Goal: Task Accomplishment & Management: Complete application form

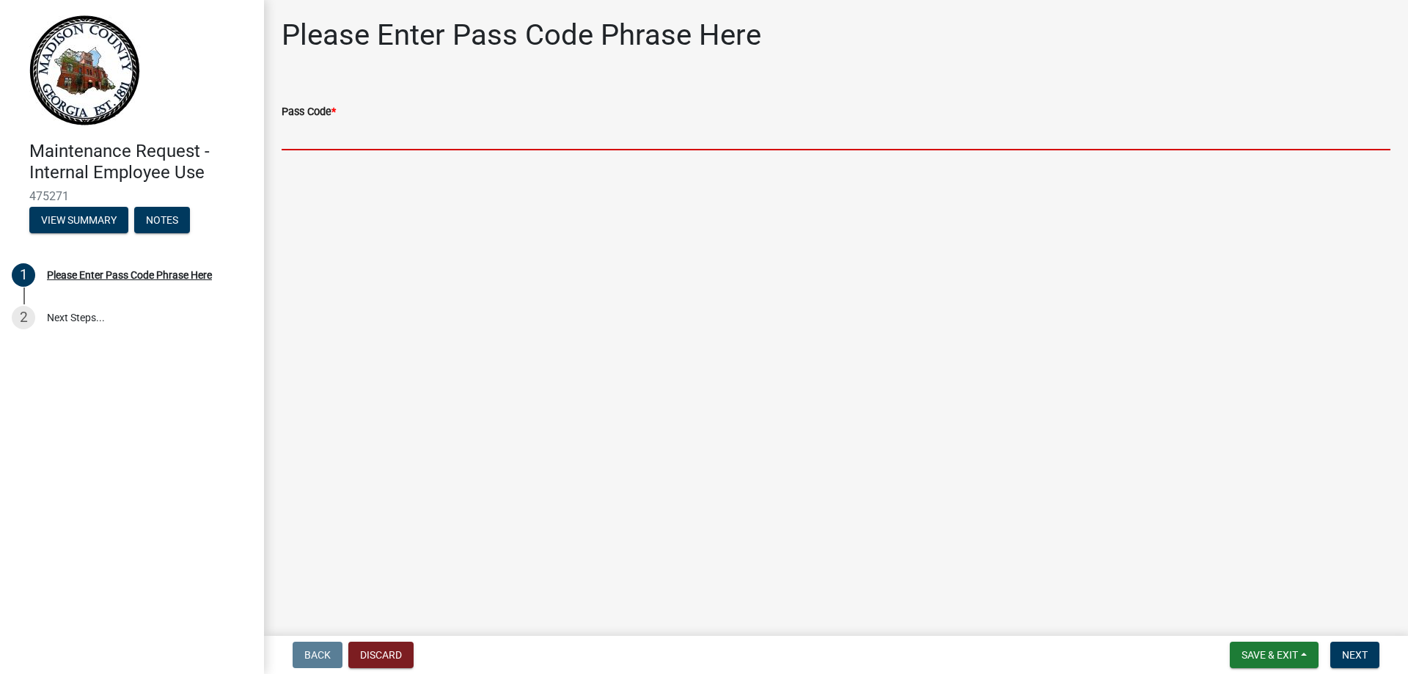
click at [614, 146] on input "Pass Code *" at bounding box center [836, 135] width 1109 height 30
type input "bgmr2025"
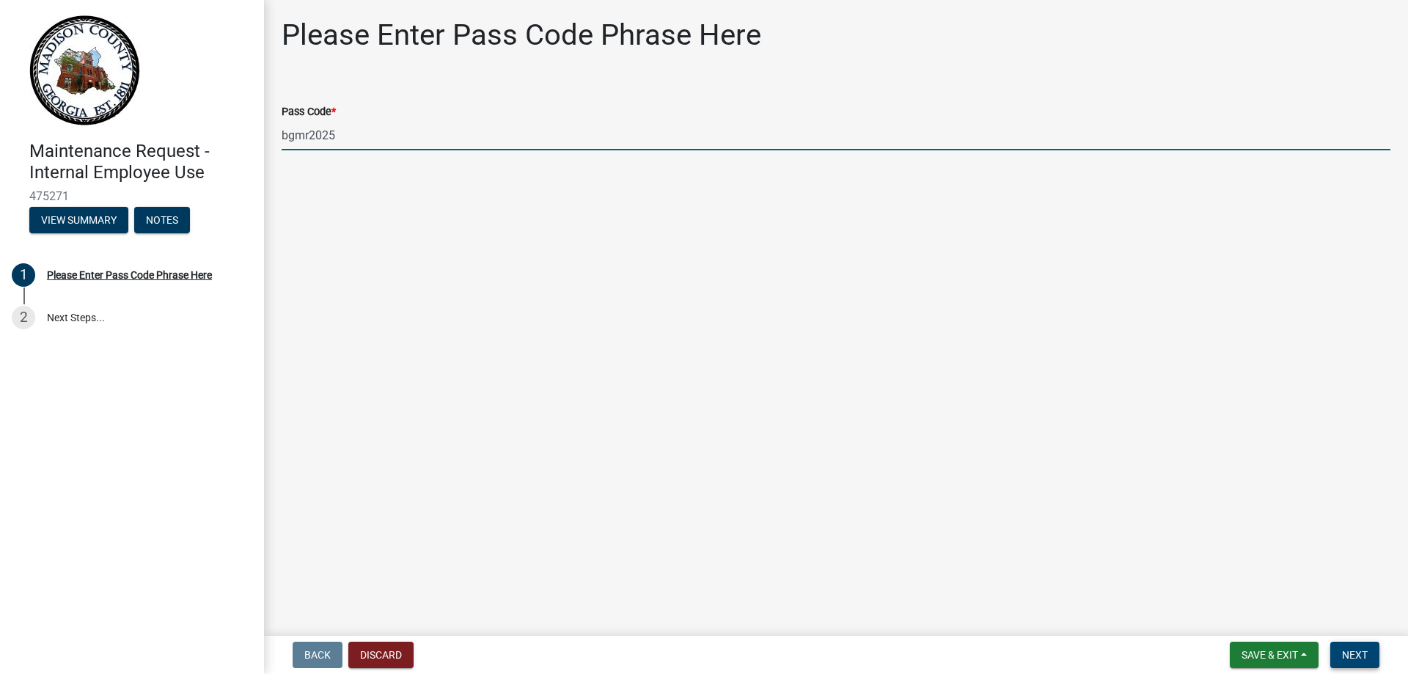
click at [1345, 656] on span "Next" at bounding box center [1355, 655] width 26 height 12
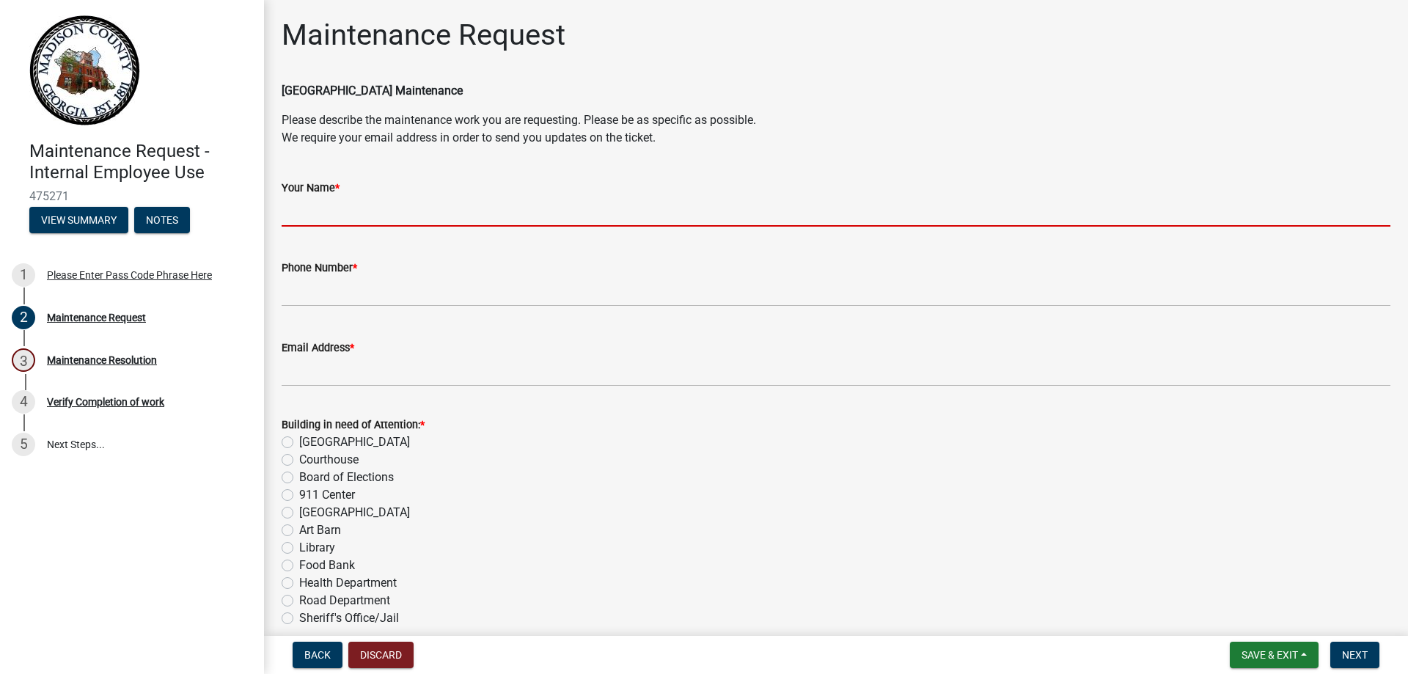
click at [326, 210] on input "Your Name *" at bounding box center [836, 211] width 1109 height 30
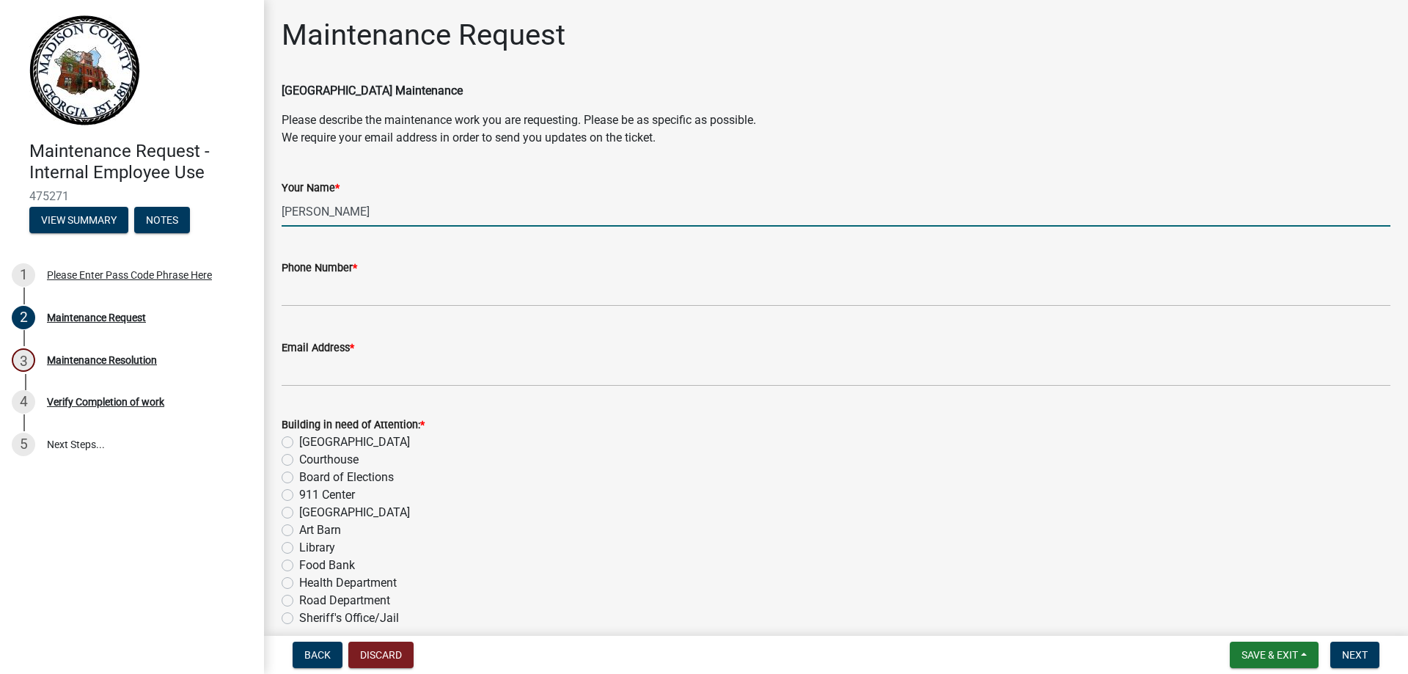
type input "[PERSON_NAME]"
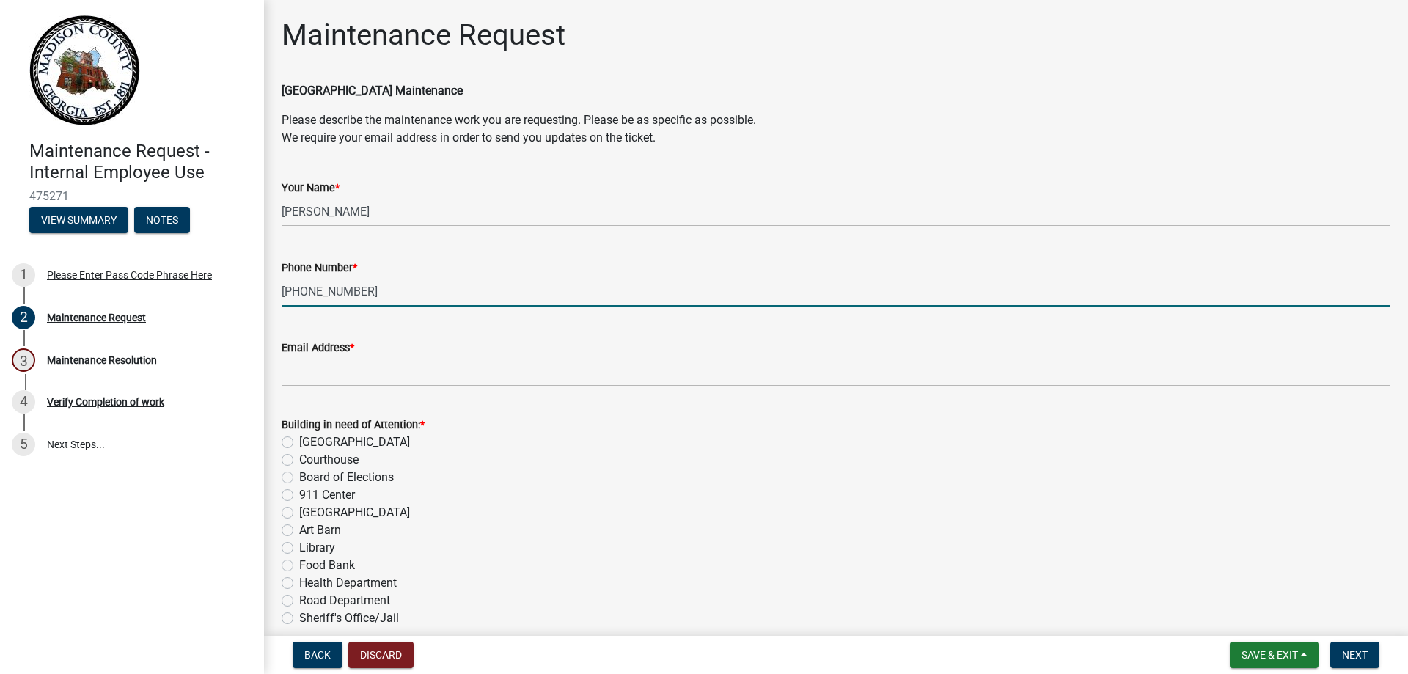
type input "[PHONE_NUMBER]"
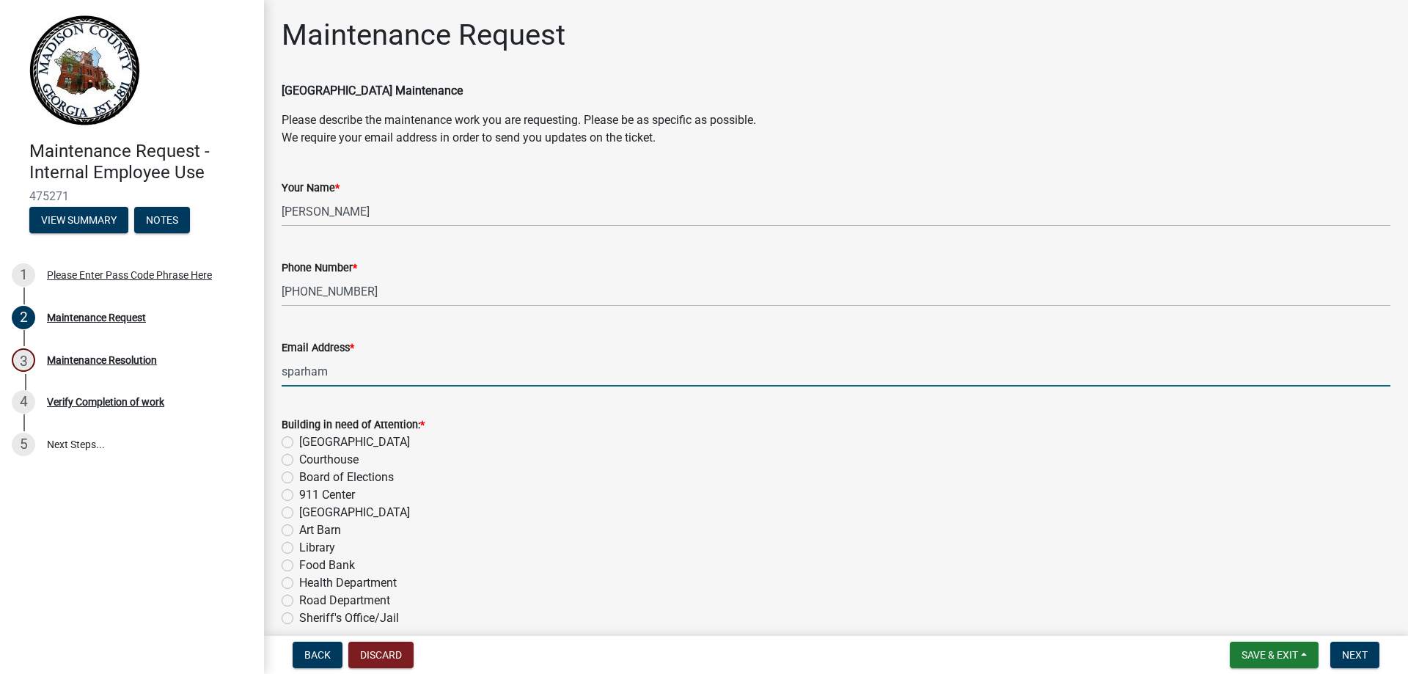
type input "[EMAIL_ADDRESS][DOMAIN_NAME]"
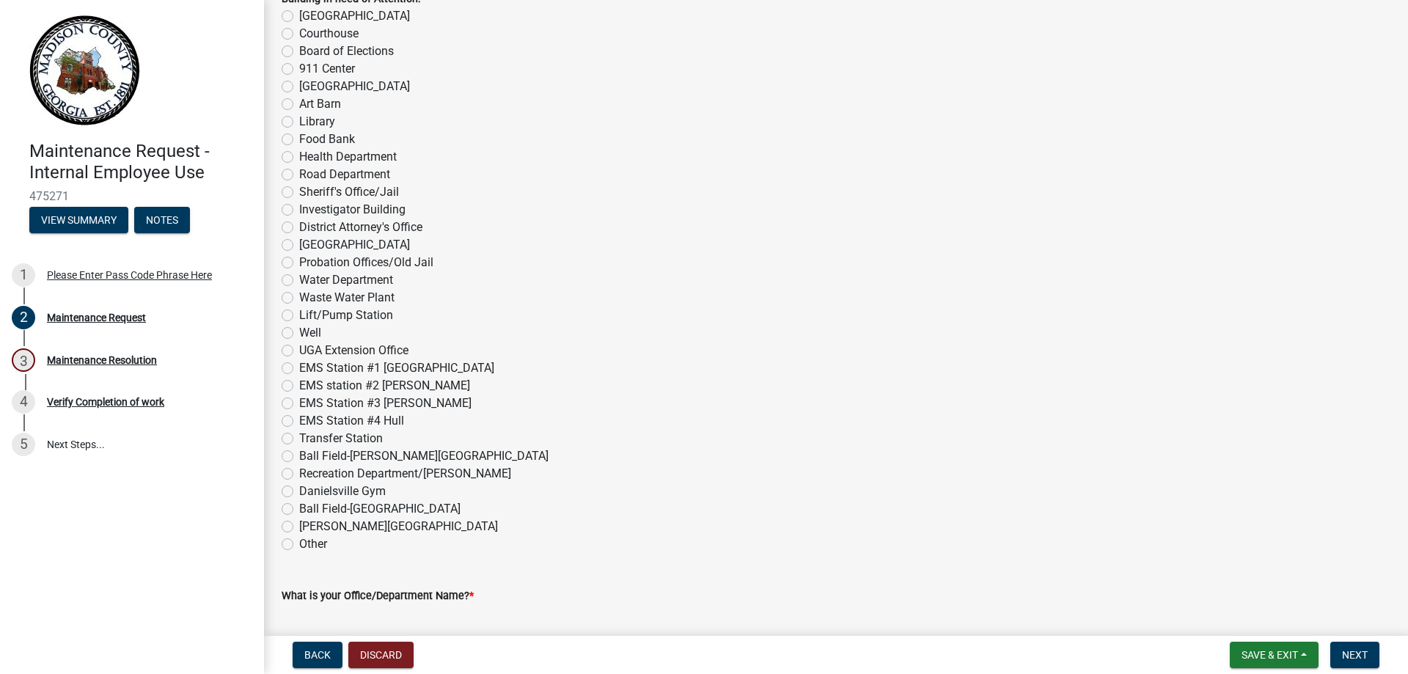
scroll to position [440, 0]
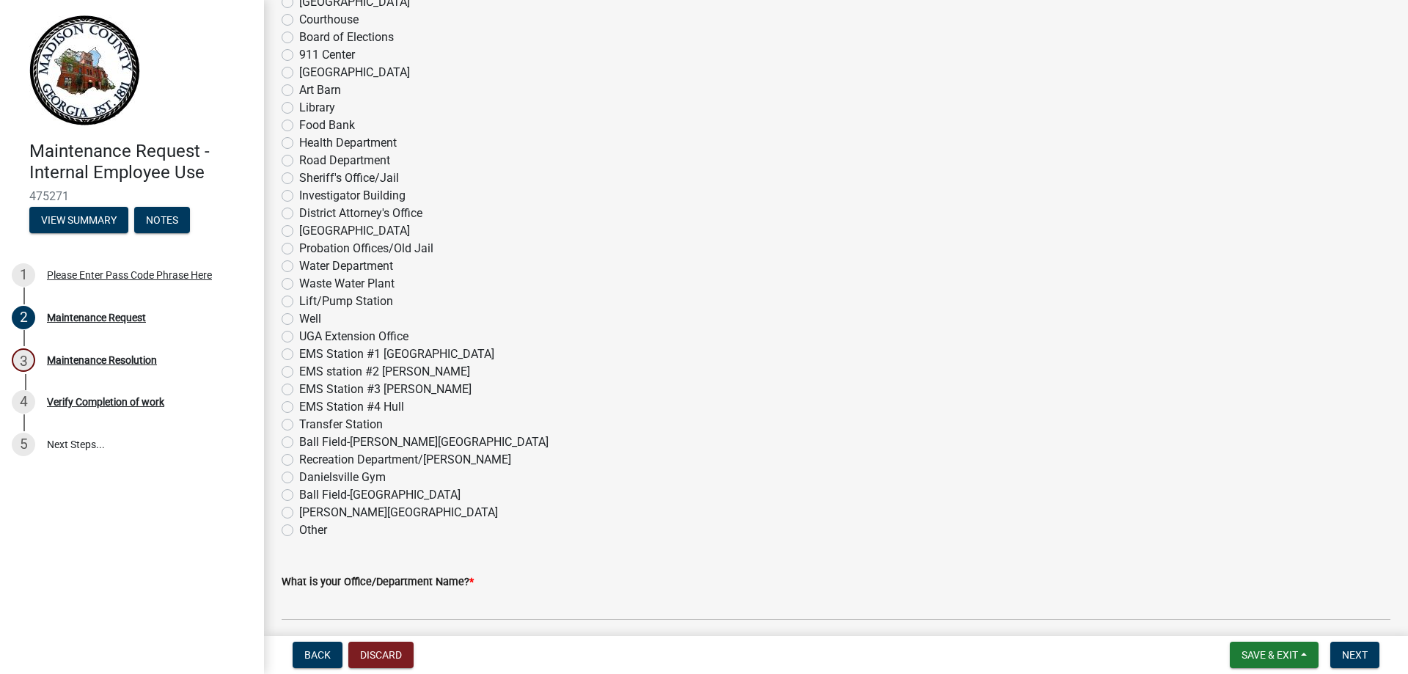
drag, startPoint x: 288, startPoint y: 490, endPoint x: 290, endPoint y: 501, distance: 10.4
click at [299, 491] on label "Ball Field-[GEOGRAPHIC_DATA]" at bounding box center [379, 495] width 161 height 18
click at [299, 491] on input "Ball Field-[GEOGRAPHIC_DATA]" at bounding box center [304, 491] width 10 height 10
radio input "true"
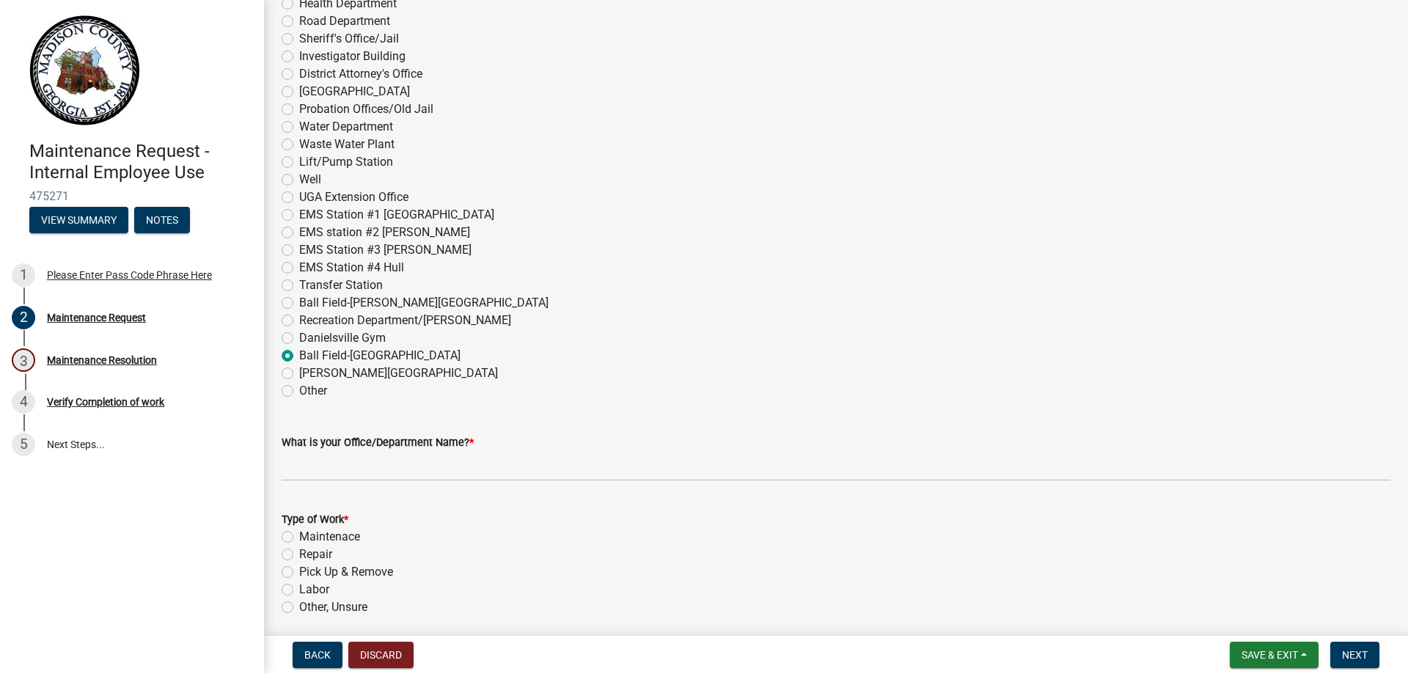
scroll to position [587, 0]
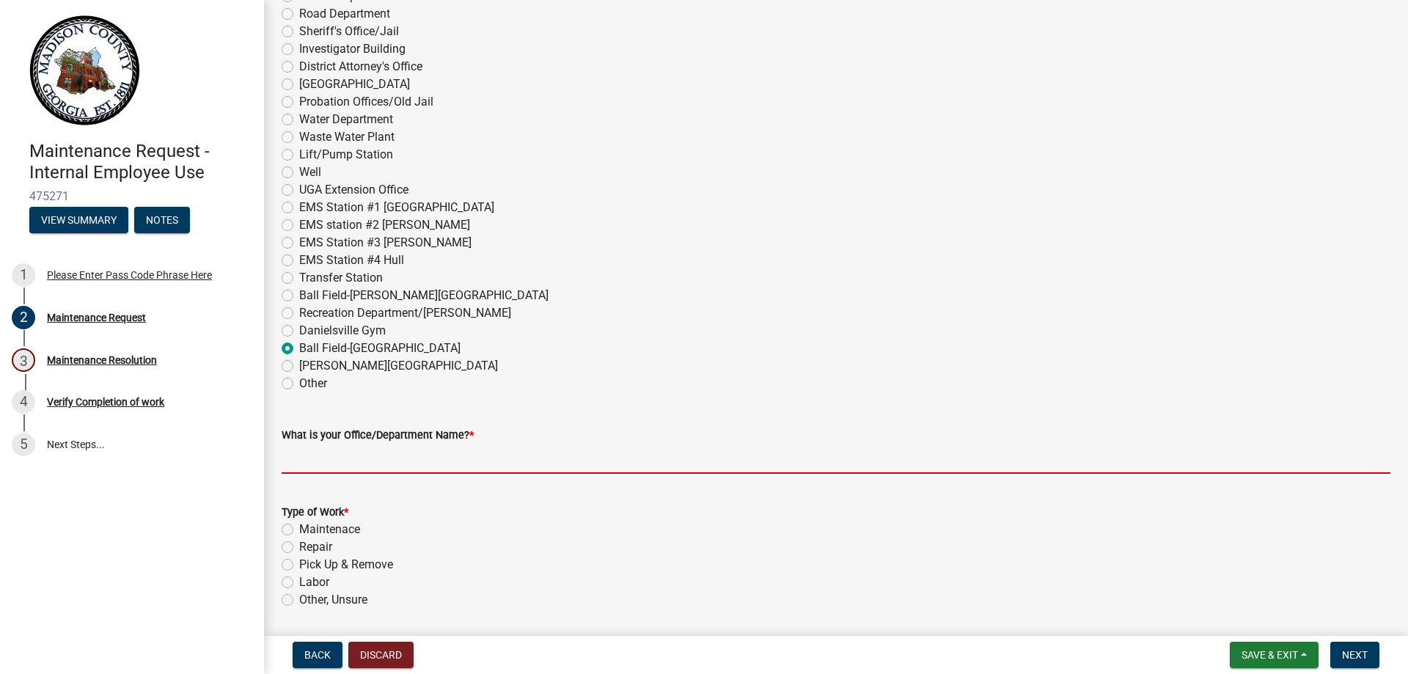
click at [370, 460] on input "What is your Office/Department Name? *" at bounding box center [836, 459] width 1109 height 30
type input "Recreation"
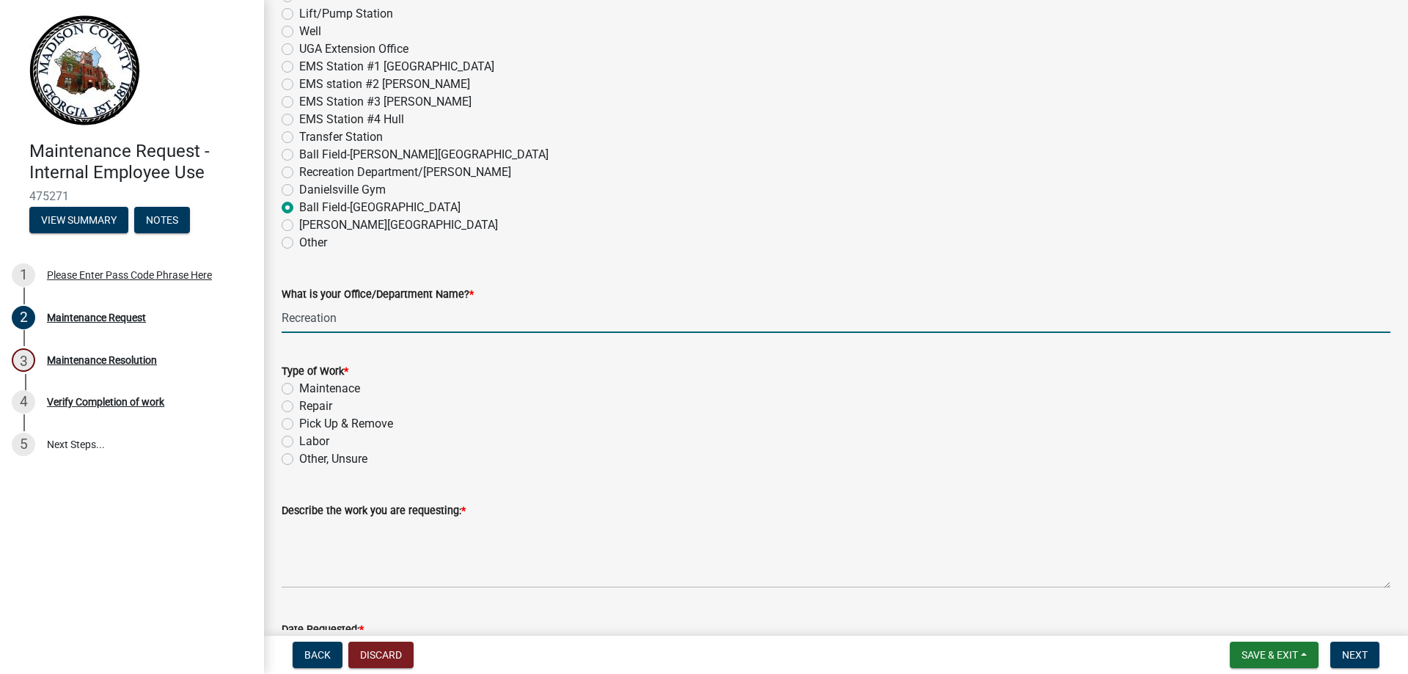
scroll to position [733, 0]
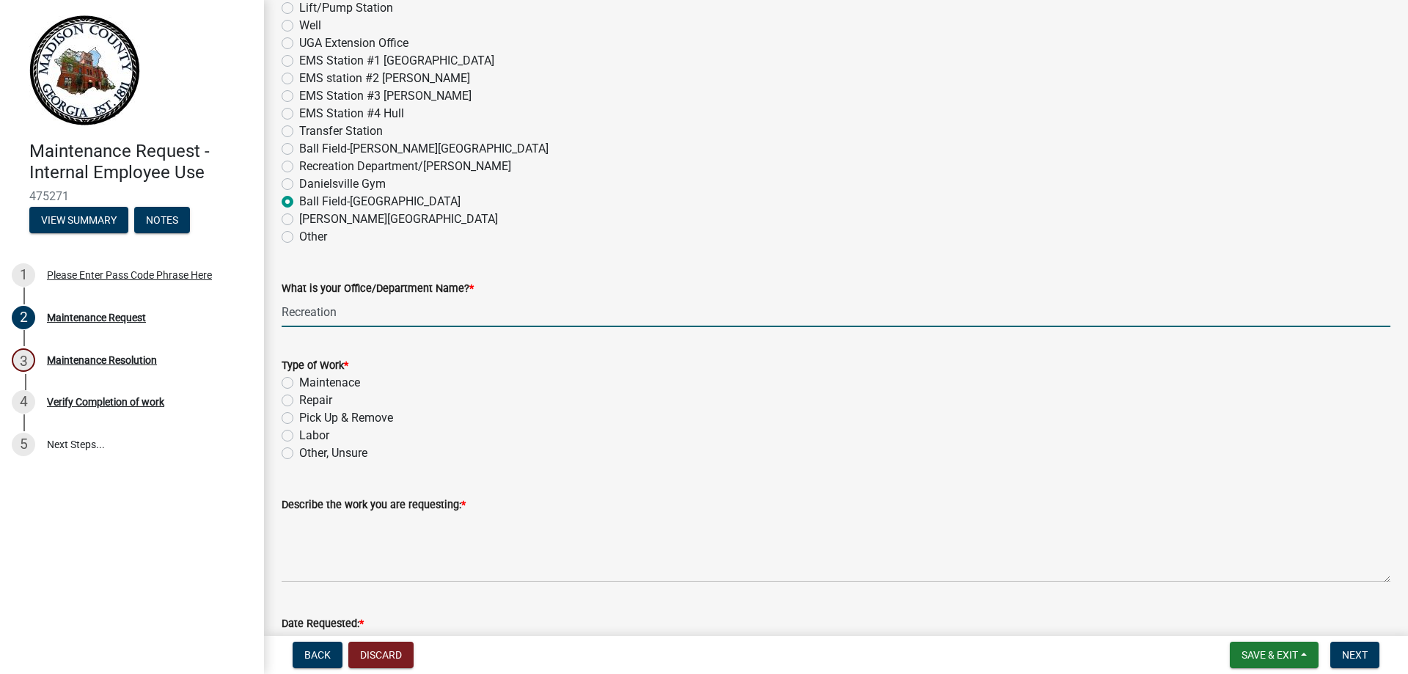
click at [299, 399] on label "Repair" at bounding box center [315, 401] width 33 height 18
click at [299, 399] on input "Repair" at bounding box center [304, 397] width 10 height 10
radio input "true"
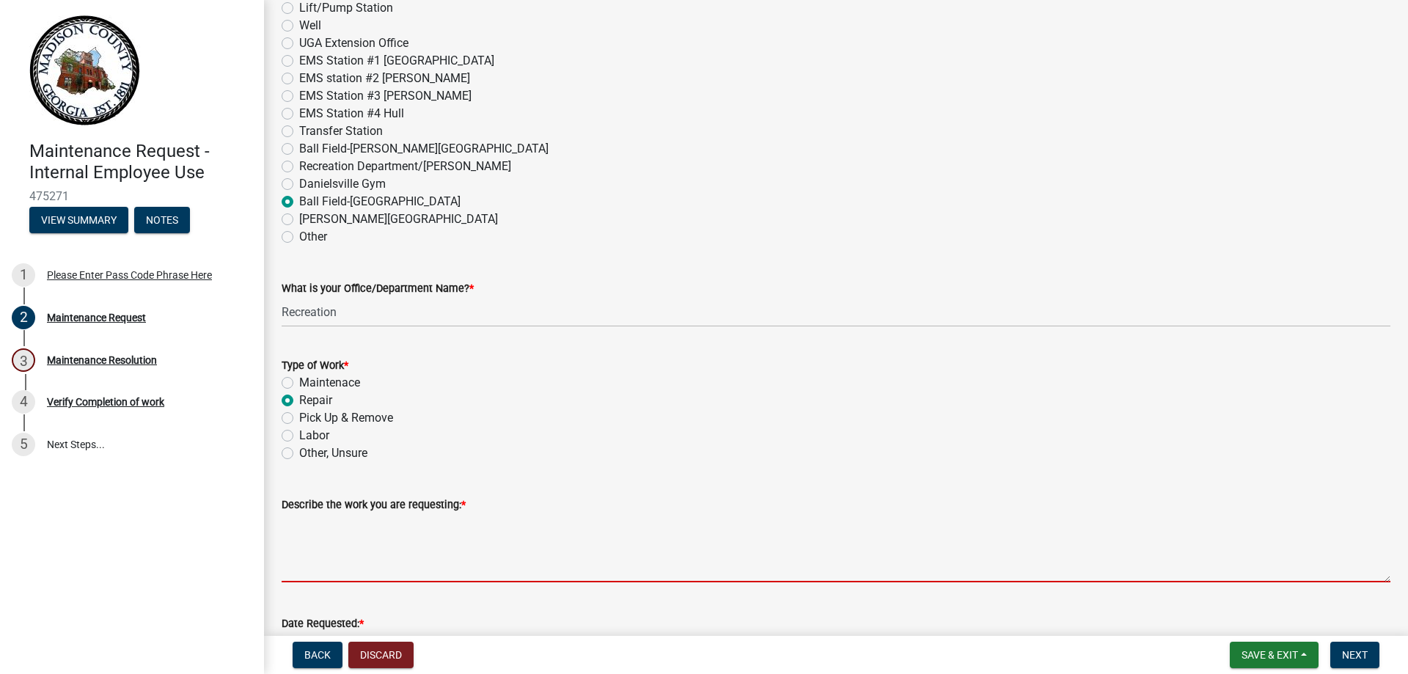
click at [333, 572] on textarea "Describe the work you are requesting: *" at bounding box center [836, 547] width 1109 height 69
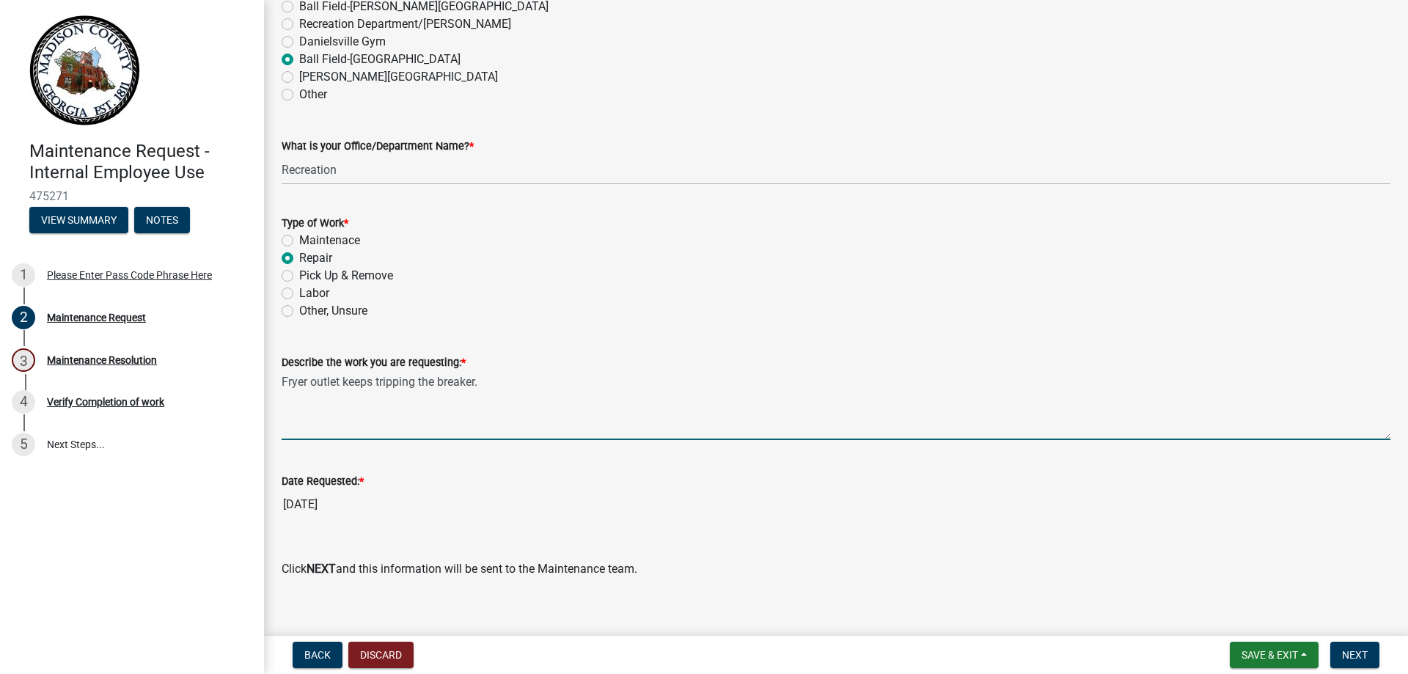
scroll to position [880, 0]
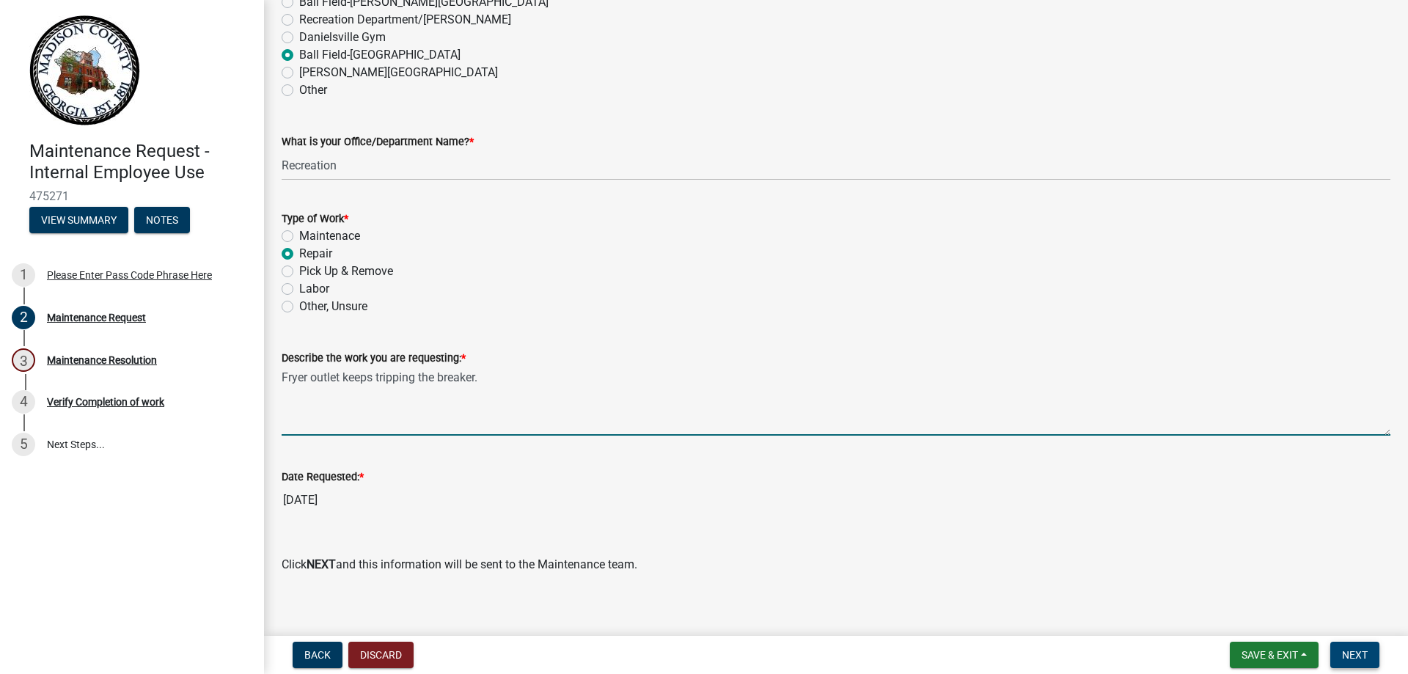
type textarea "Fryer outlet keeps tripping the breaker."
click at [1356, 654] on span "Next" at bounding box center [1355, 655] width 26 height 12
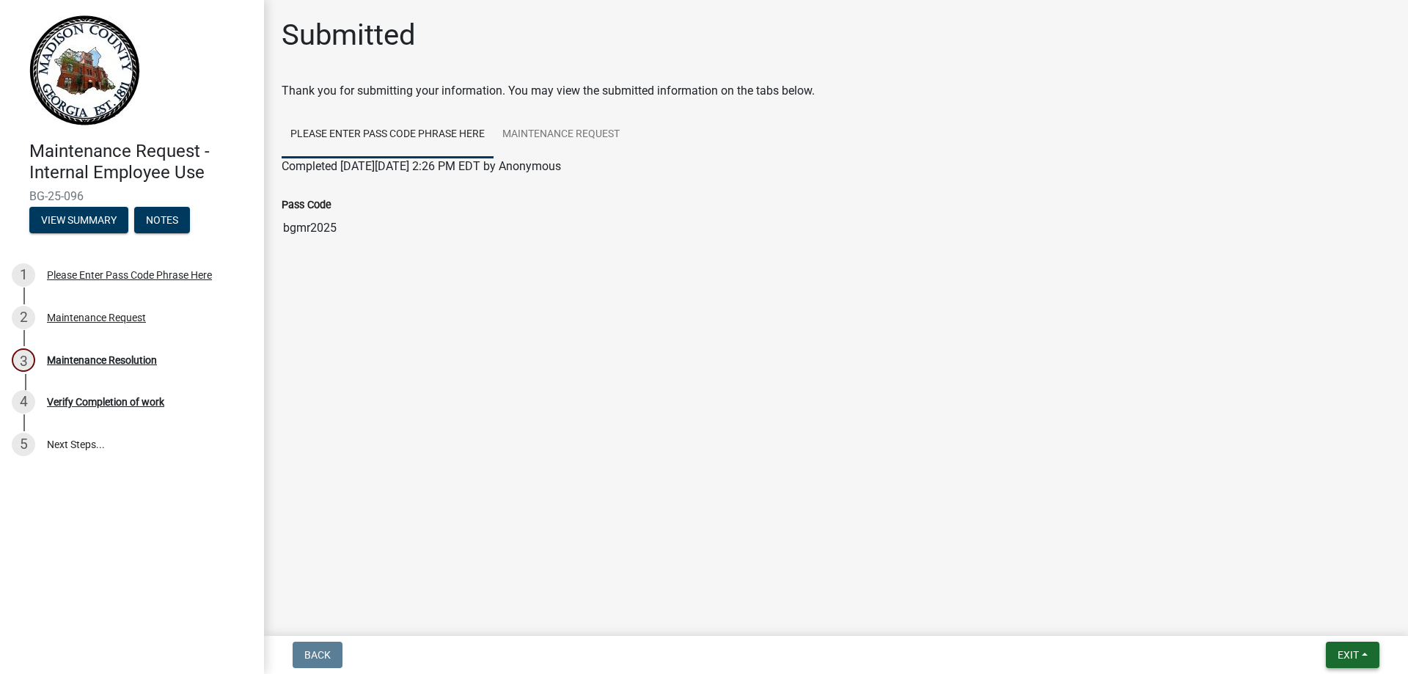
click at [1345, 646] on button "Exit" at bounding box center [1353, 655] width 54 height 26
click at [1343, 608] on button "Save & Exit" at bounding box center [1320, 616] width 117 height 35
click at [421, 139] on link "Please Enter Pass Code Phrase Here" at bounding box center [388, 134] width 212 height 47
click at [112, 279] on div "Please Enter Pass Code Phrase Here" at bounding box center [129, 275] width 165 height 10
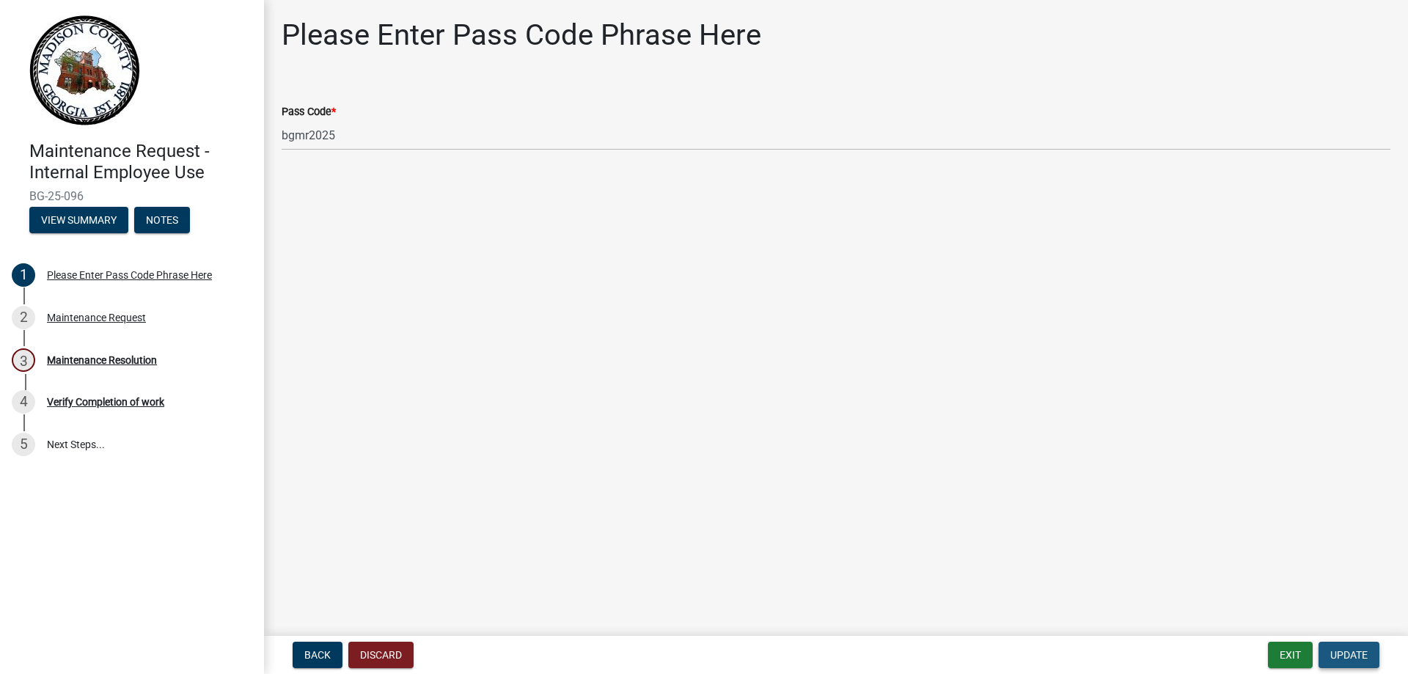
click at [1341, 649] on span "Update" at bounding box center [1348, 655] width 37 height 12
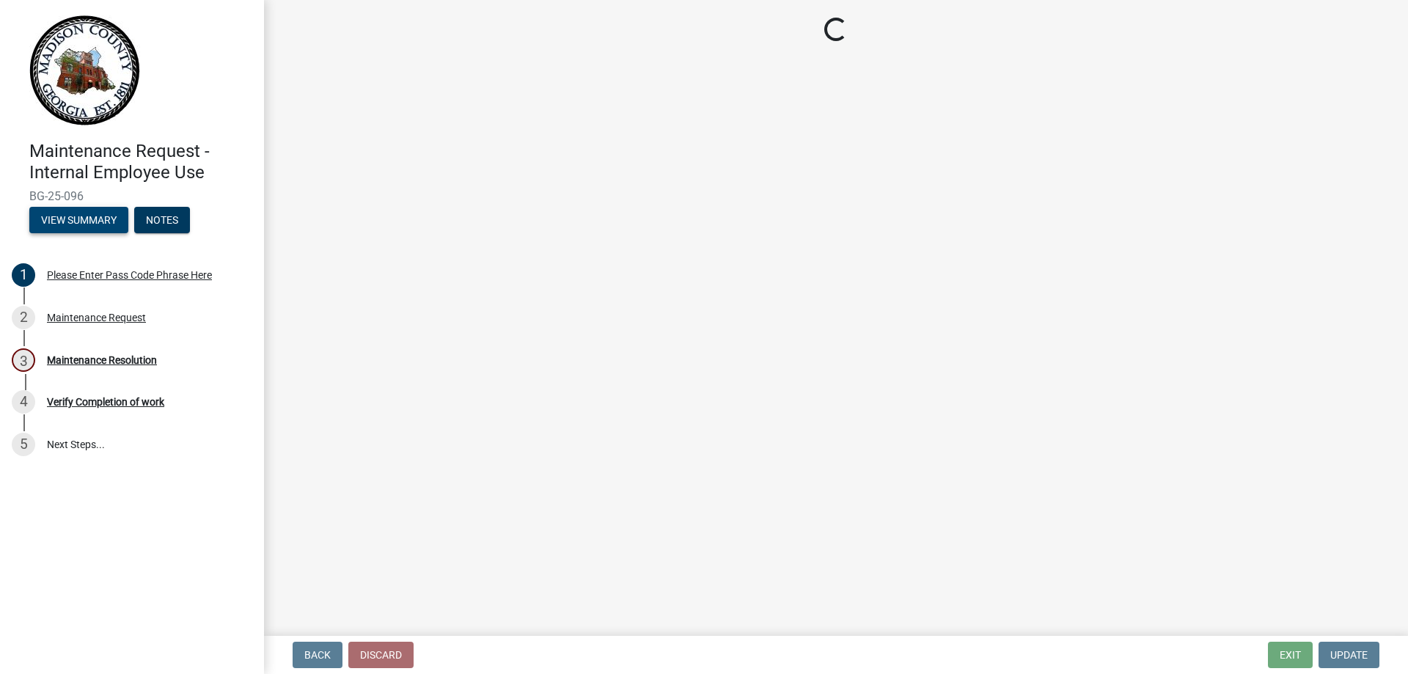
click at [92, 227] on button "View Summary" at bounding box center [78, 220] width 99 height 26
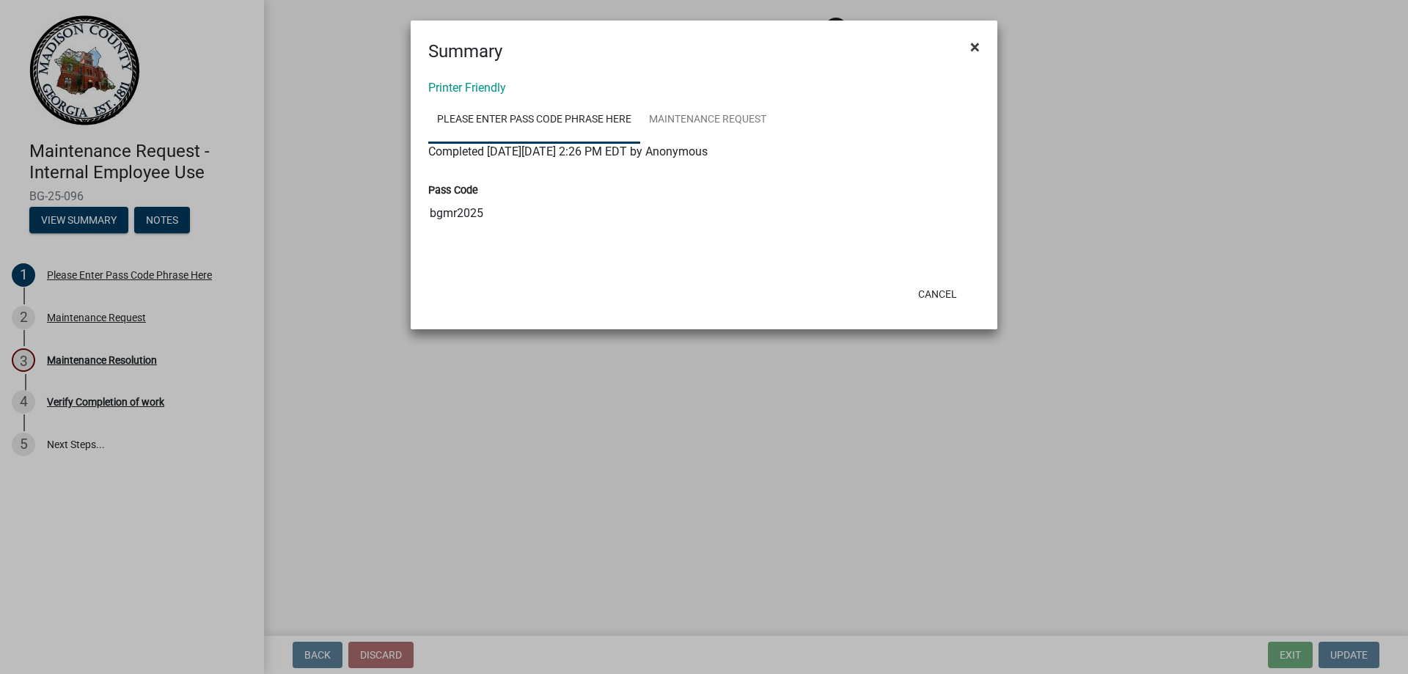
click at [979, 46] on span "×" at bounding box center [975, 47] width 10 height 21
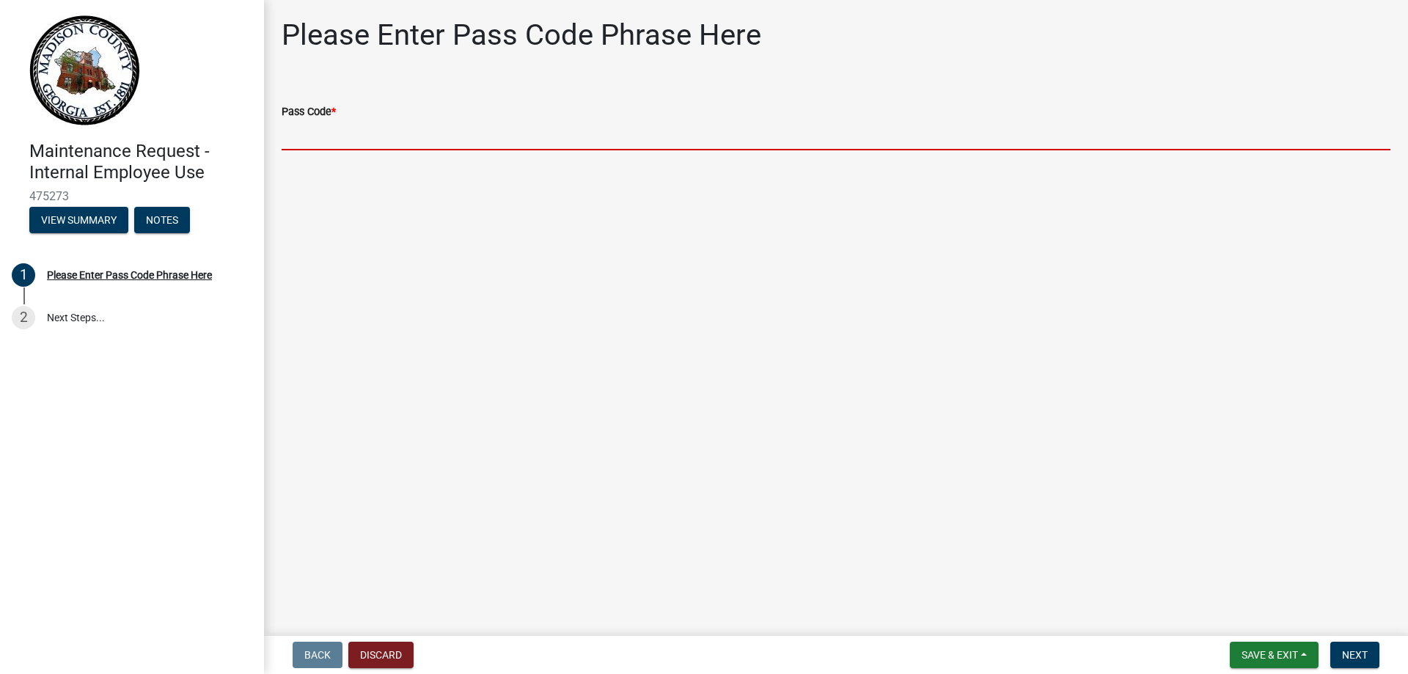
click at [408, 132] on input "Pass Code *" at bounding box center [836, 135] width 1109 height 30
type input "bgmr2025"
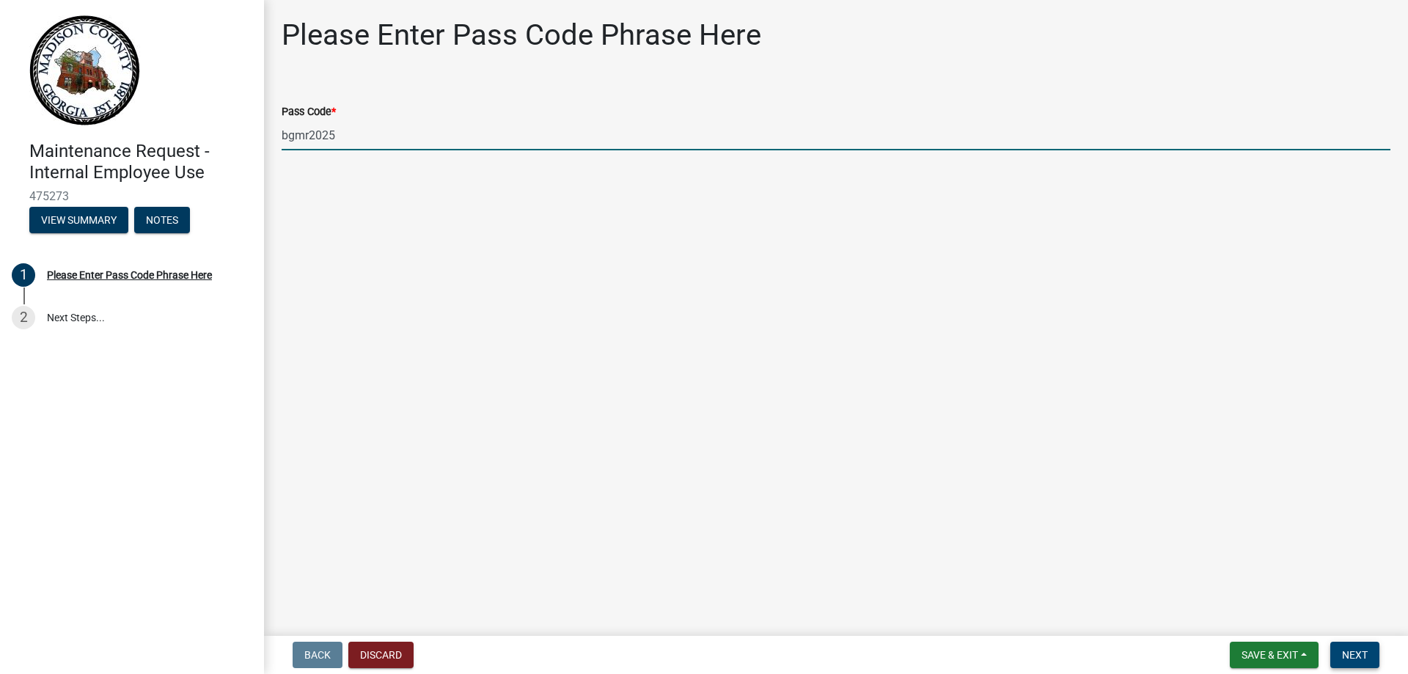
click at [1351, 649] on span "Next" at bounding box center [1355, 655] width 26 height 12
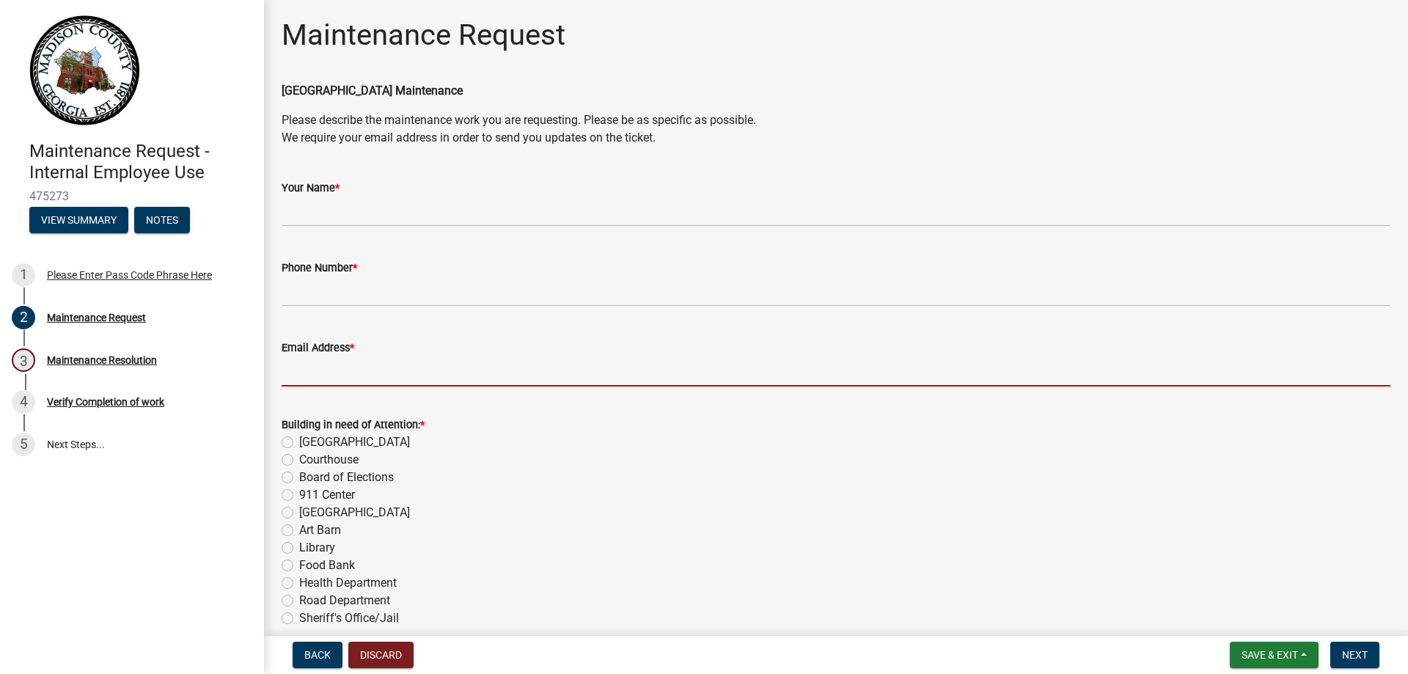
click at [380, 372] on input "Email Address *" at bounding box center [836, 371] width 1109 height 30
type input "[EMAIL_ADDRESS][DOMAIN_NAME]"
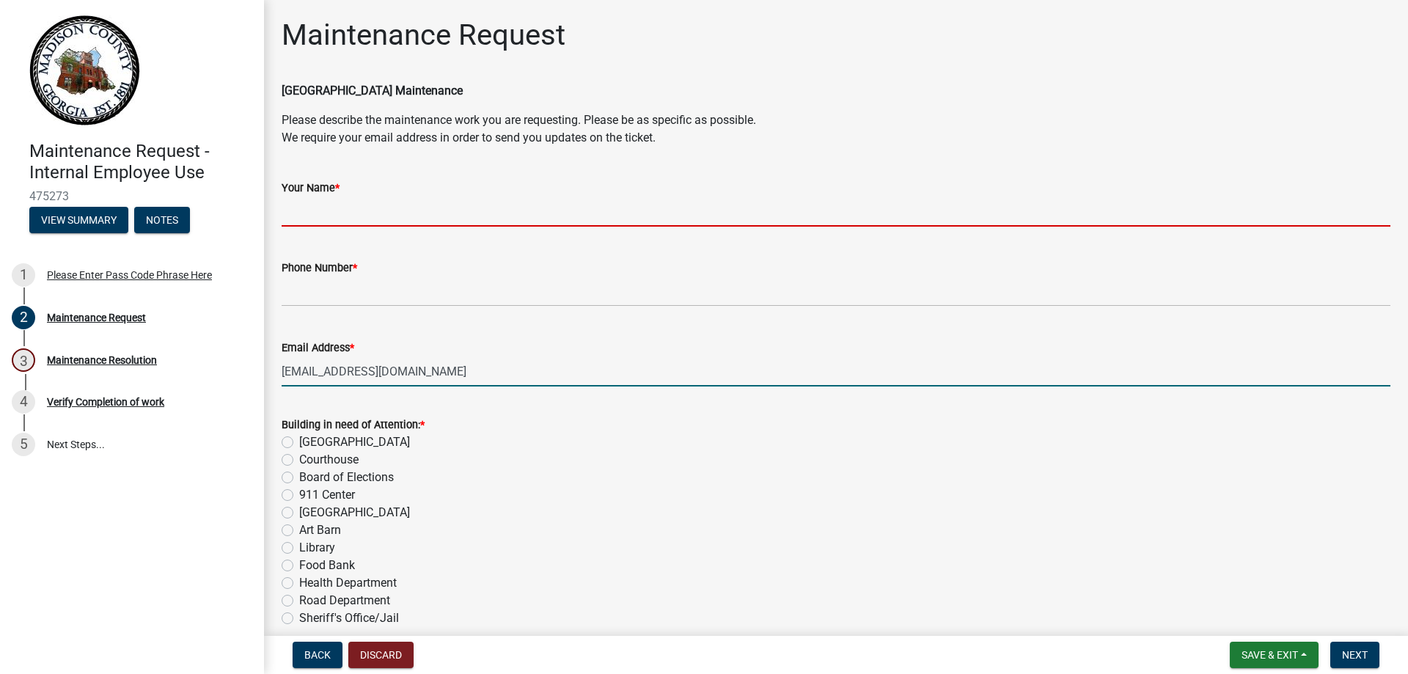
type input "Shelley Parham"
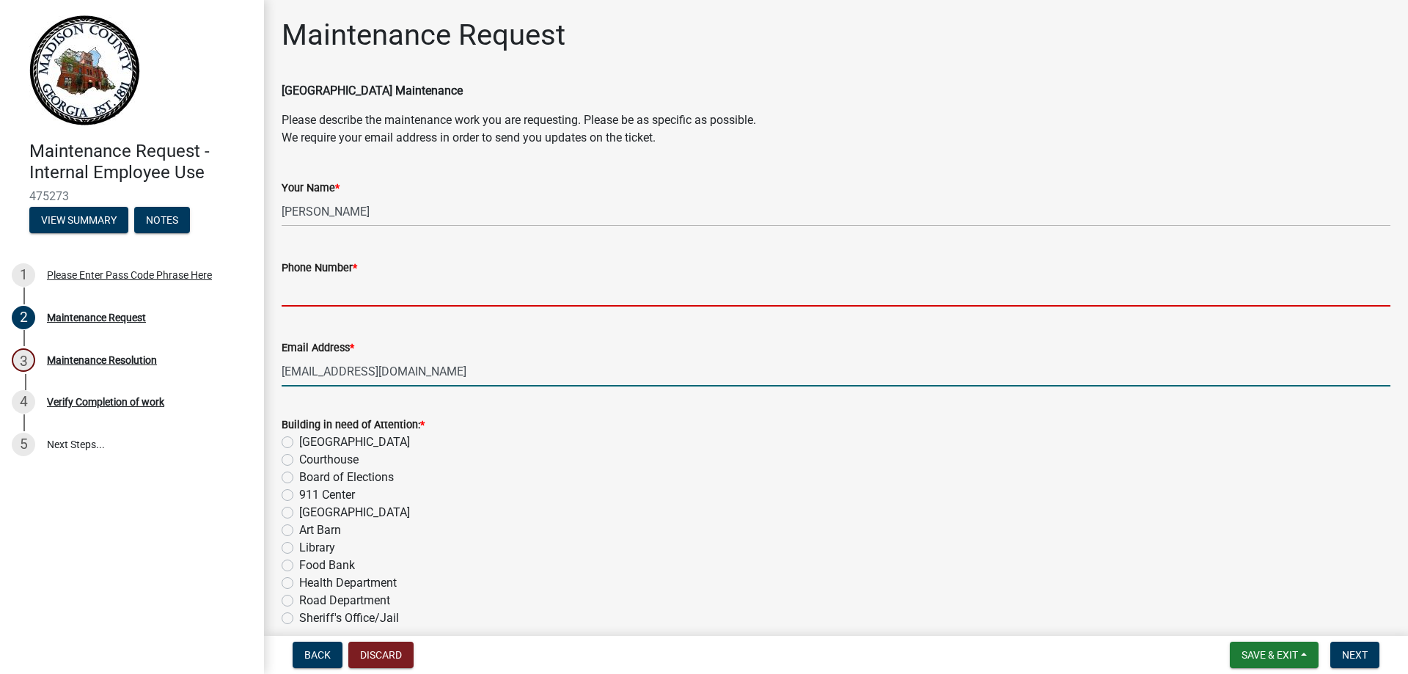
click at [331, 301] on input "Phone Number *" at bounding box center [836, 291] width 1109 height 30
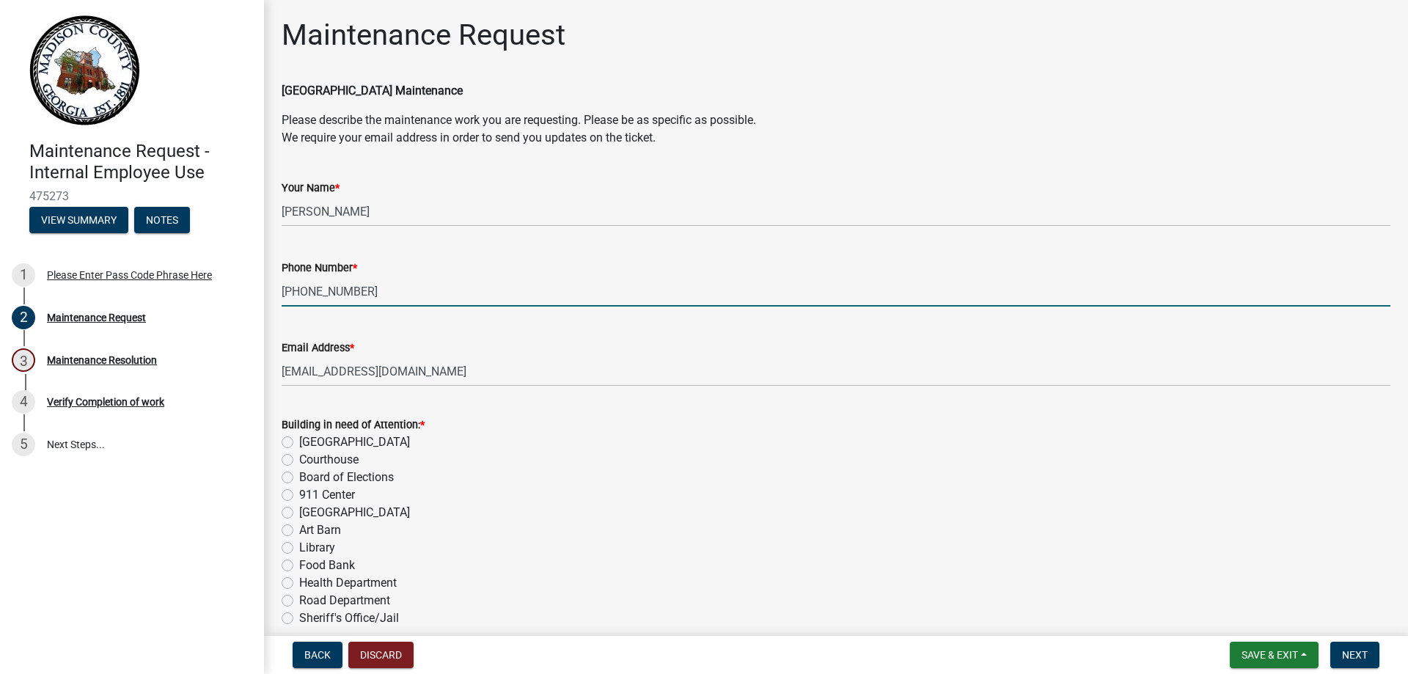
type input "[PHONE_NUMBER]"
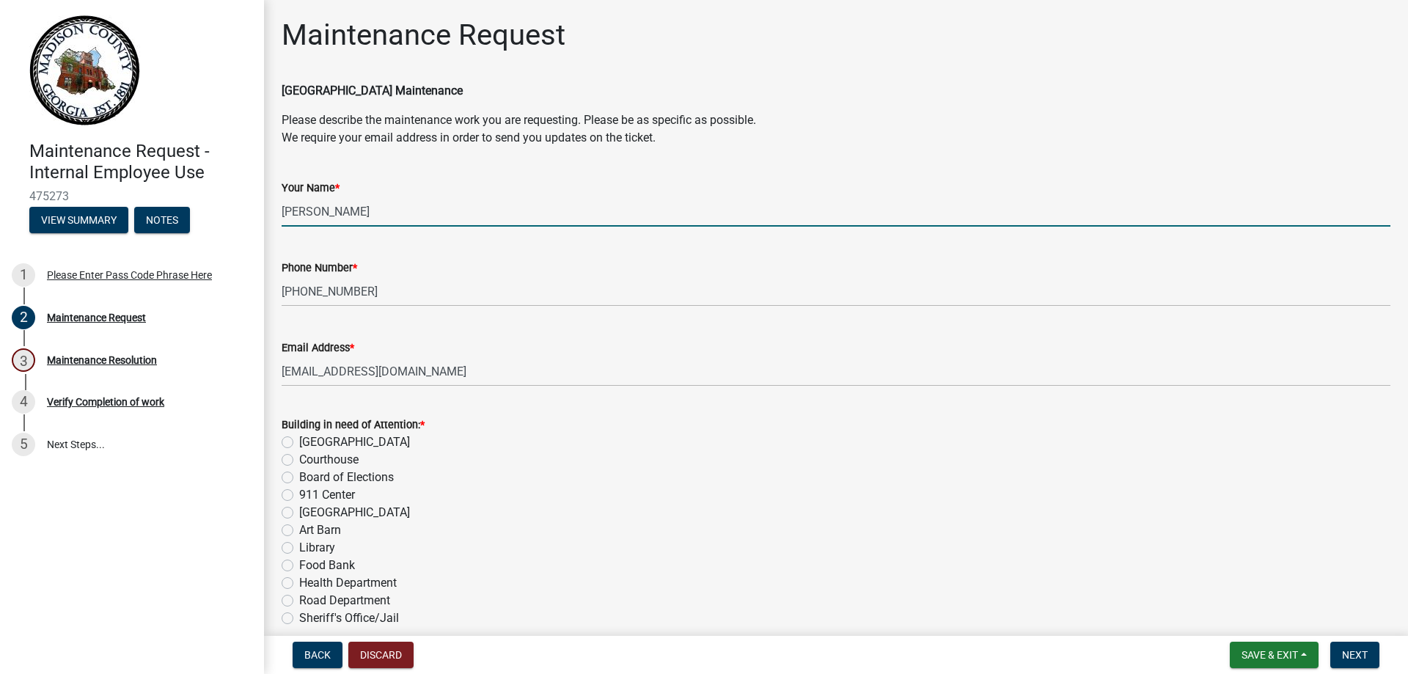
drag, startPoint x: 334, startPoint y: 211, endPoint x: 402, endPoint y: 207, distance: 68.3
click at [407, 208] on input "Shelley Parham" at bounding box center [836, 211] width 1109 height 30
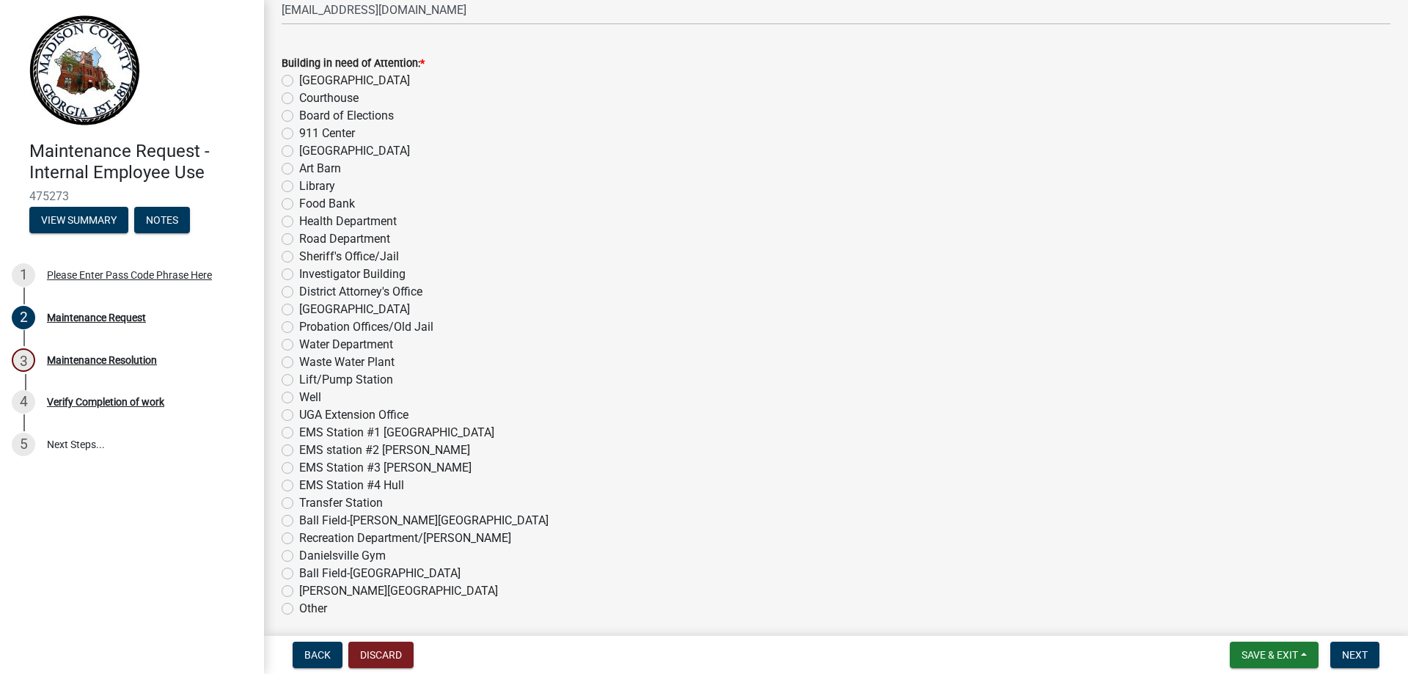
scroll to position [367, 0]
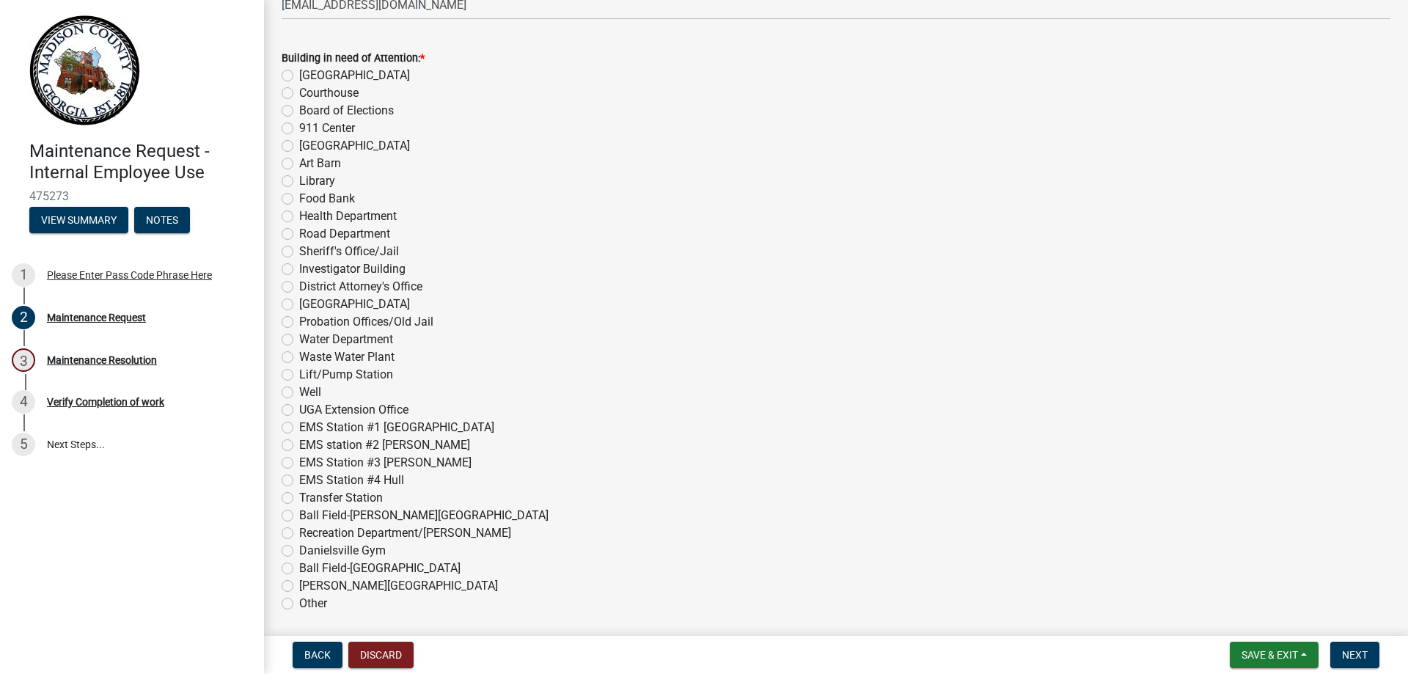
type input "[PERSON_NAME]"
click at [475, 327] on div "Probation Offices/Old Jail" at bounding box center [836, 322] width 1109 height 18
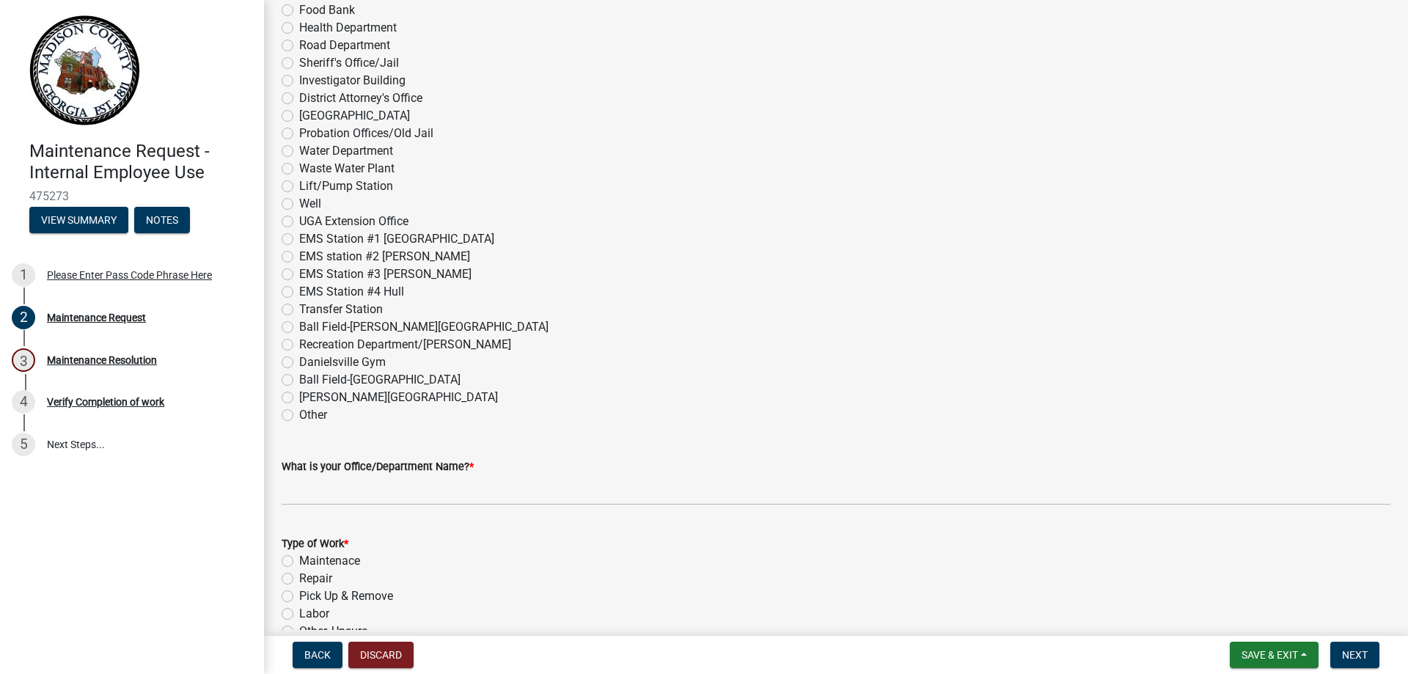
scroll to position [587, 0]
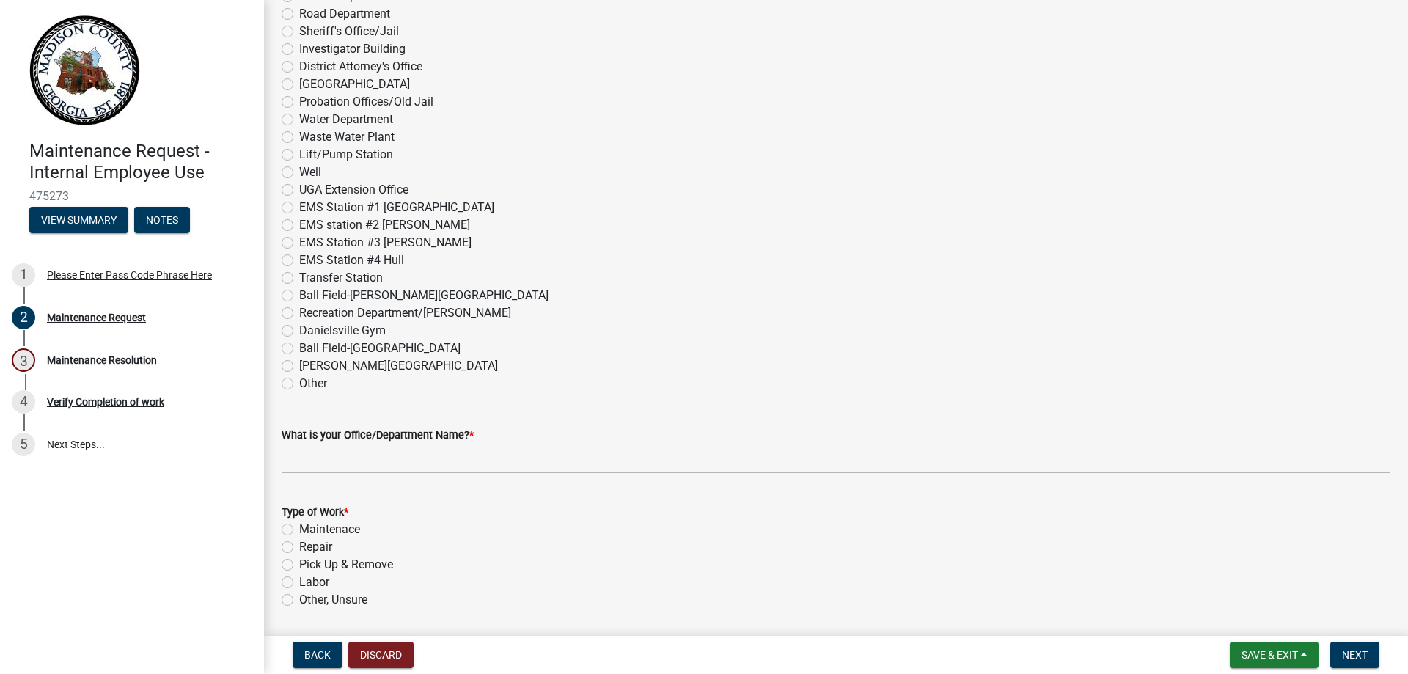
click at [299, 309] on label "Recreation Department/[PERSON_NAME]" at bounding box center [405, 313] width 212 height 18
click at [299, 309] on input "Recreation Department/[PERSON_NAME]" at bounding box center [304, 309] width 10 height 10
radio input "true"
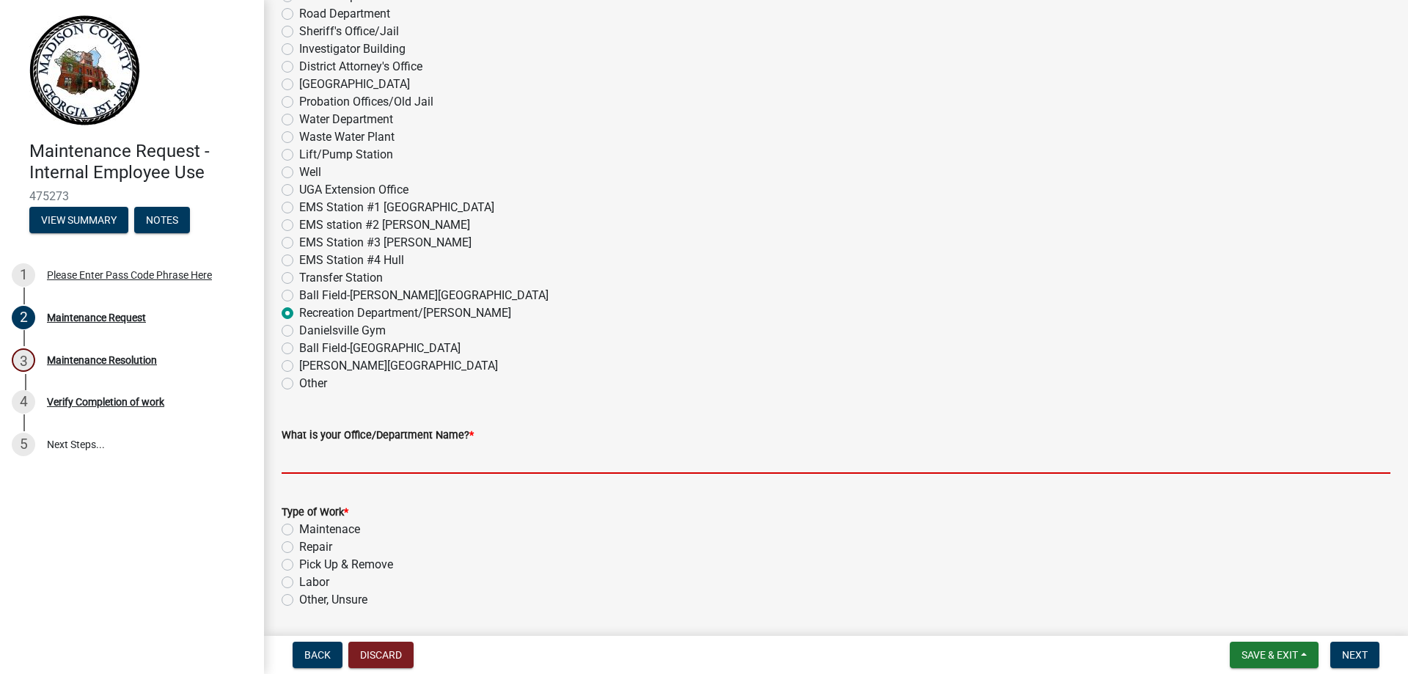
click at [301, 464] on input "What is your Office/Department Name? *" at bounding box center [836, 459] width 1109 height 30
click at [561, 577] on div "Type of Work * Maintenace Repair Pick Up & Remove Labor Other, Unsure" at bounding box center [836, 556] width 1109 height 106
click at [358, 452] on input "What is your Office/Department Name? *" at bounding box center [836, 459] width 1109 height 30
type input "Recreation"
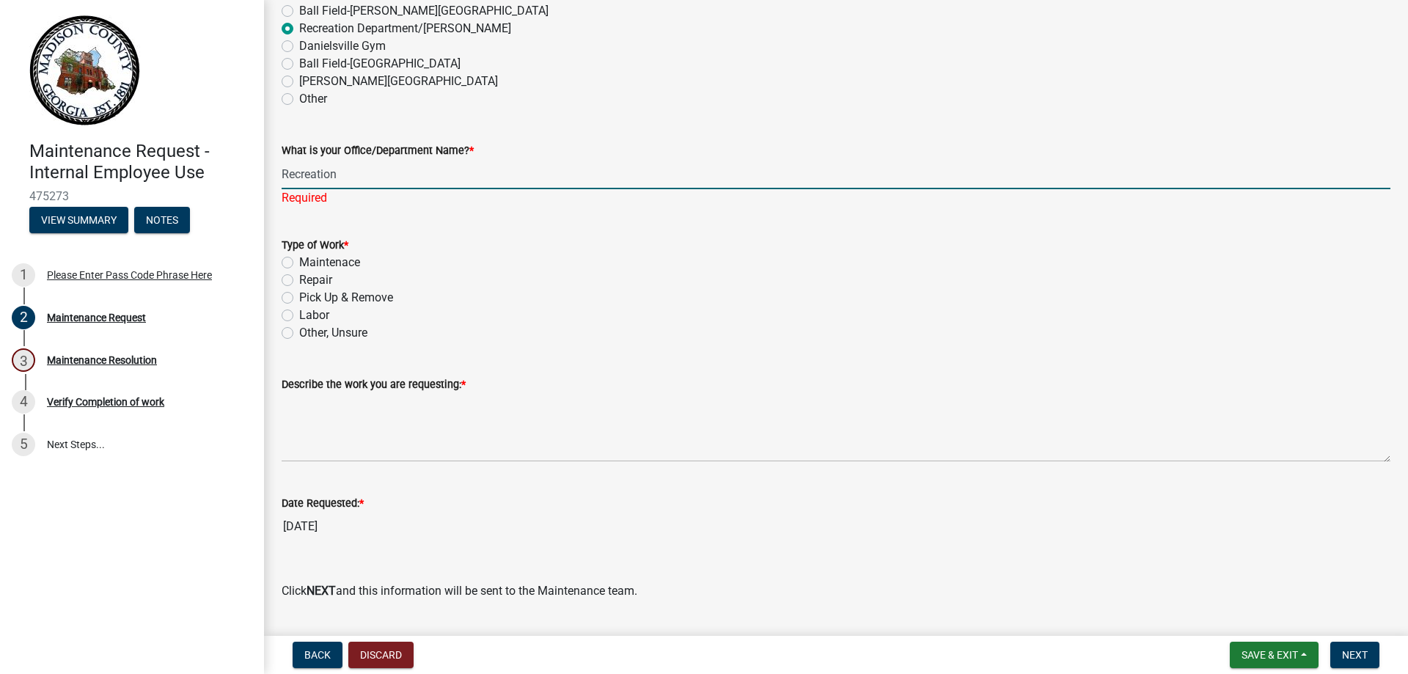
scroll to position [880, 0]
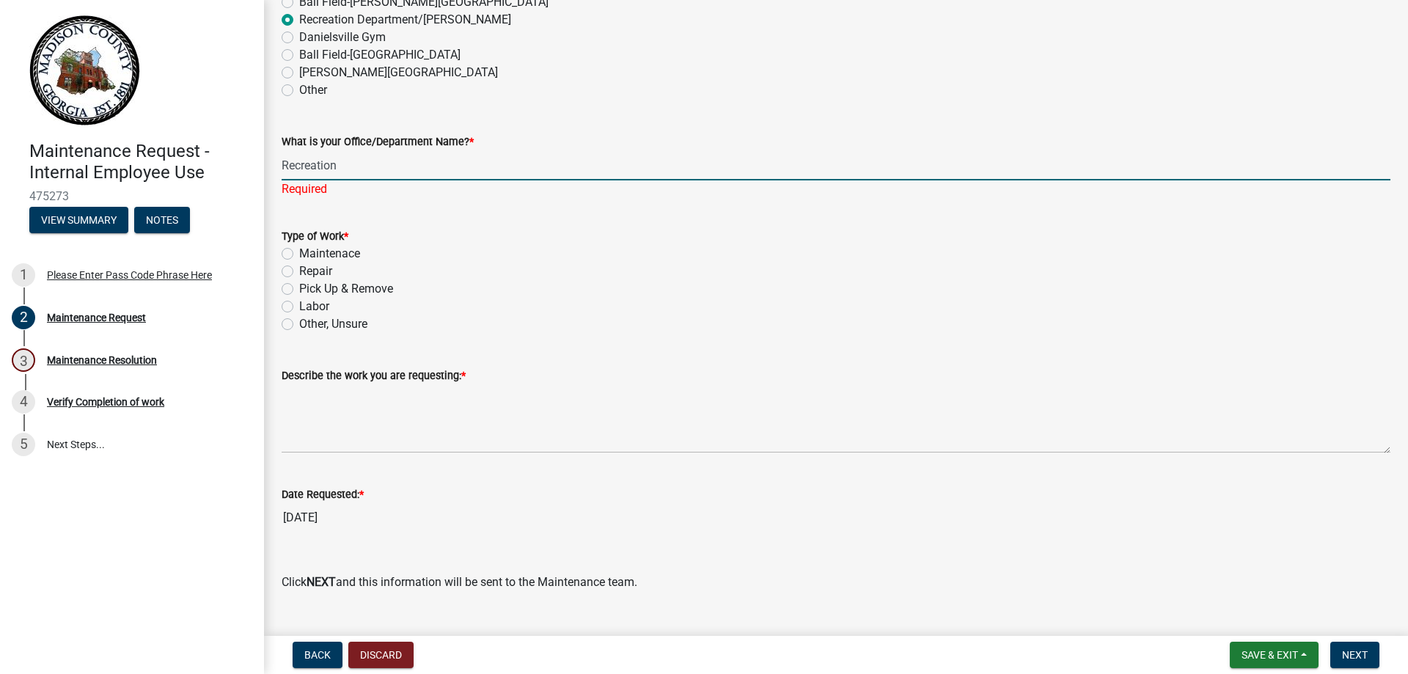
click at [282, 326] on wm-data-entity-input "Type of Work * Maintenace Repair Pick Up & Remove Labor Other, Unsure" at bounding box center [836, 278] width 1109 height 136
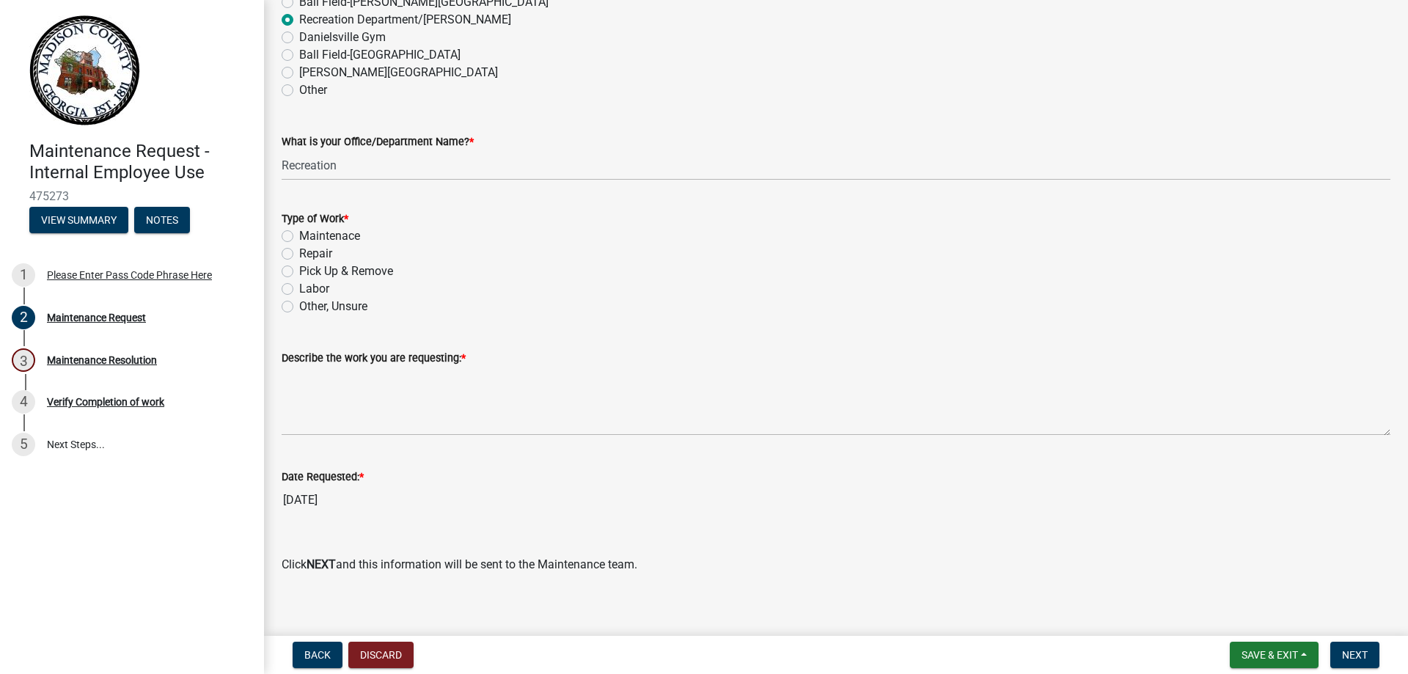
click at [299, 307] on label "Other, Unsure" at bounding box center [333, 307] width 68 height 18
click at [299, 307] on input "Other, Unsure" at bounding box center [304, 303] width 10 height 10
radio input "true"
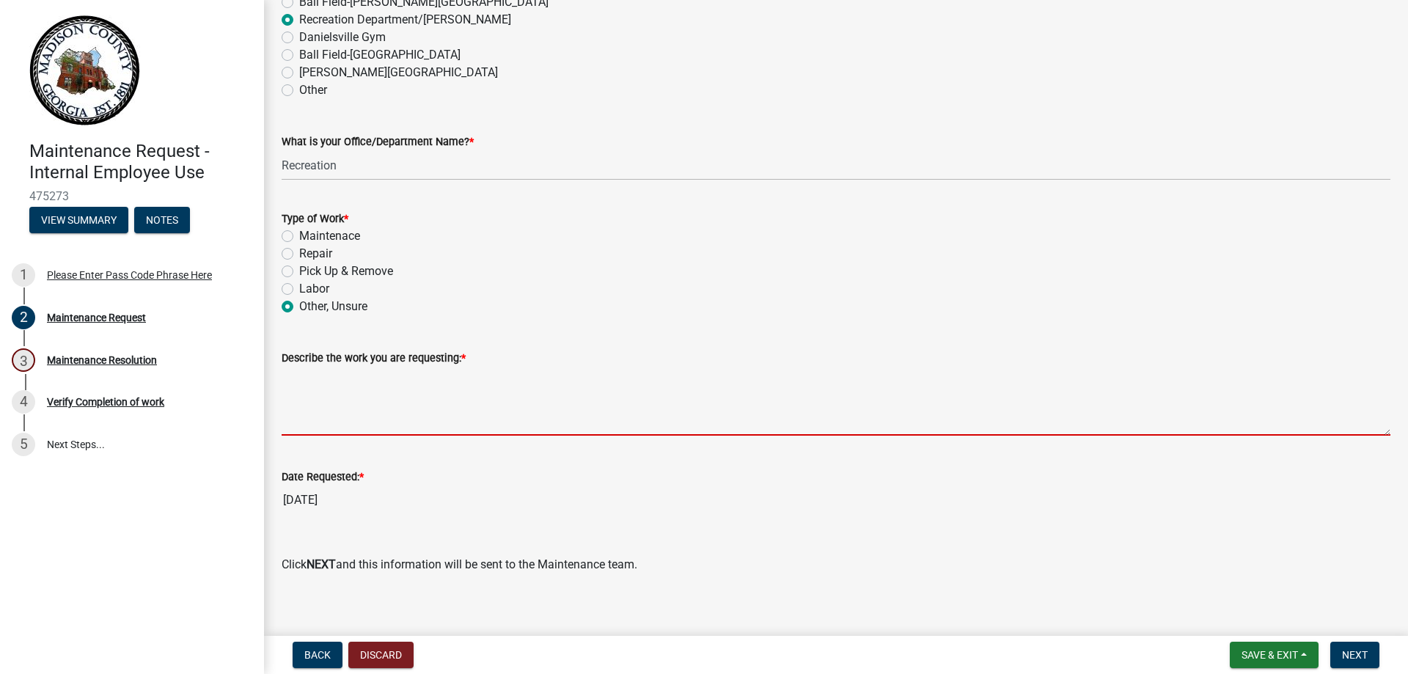
click at [366, 419] on textarea "Describe the work you are requesting: *" at bounding box center [836, 401] width 1109 height 69
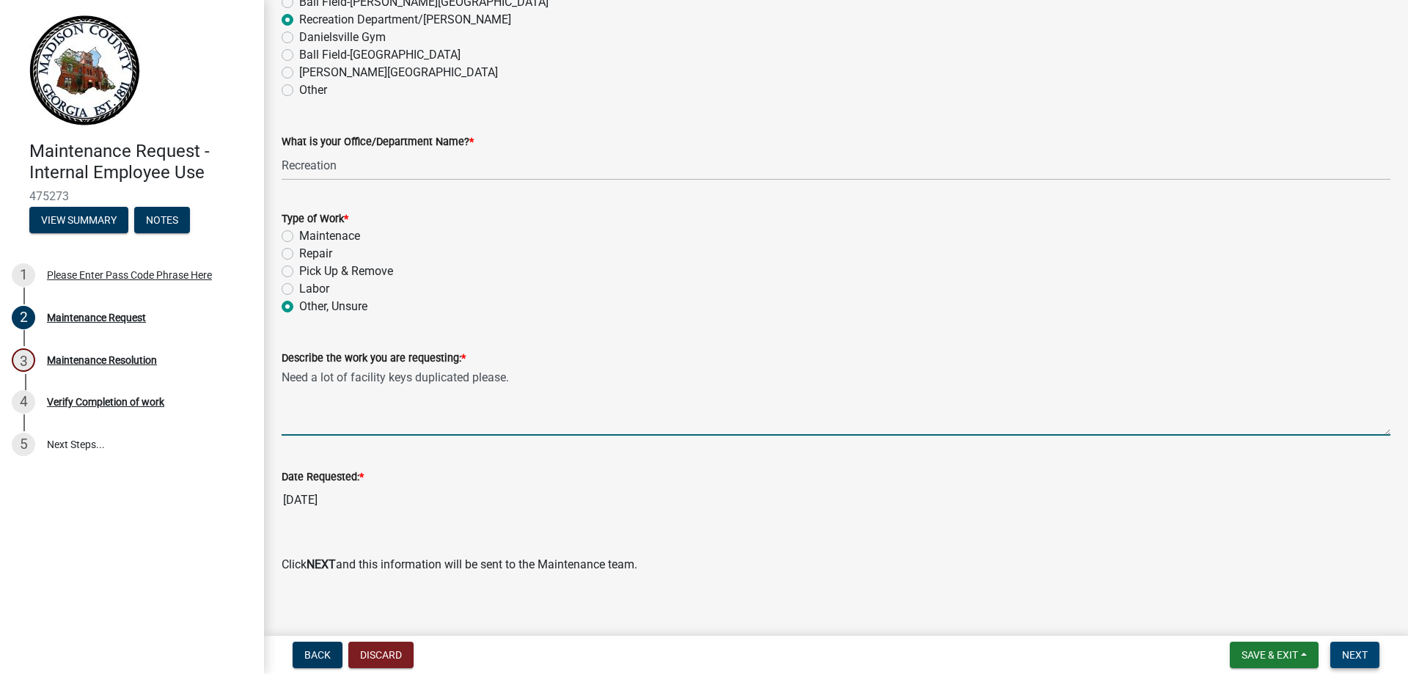
type textarea "Need a lot of facility keys duplicated please."
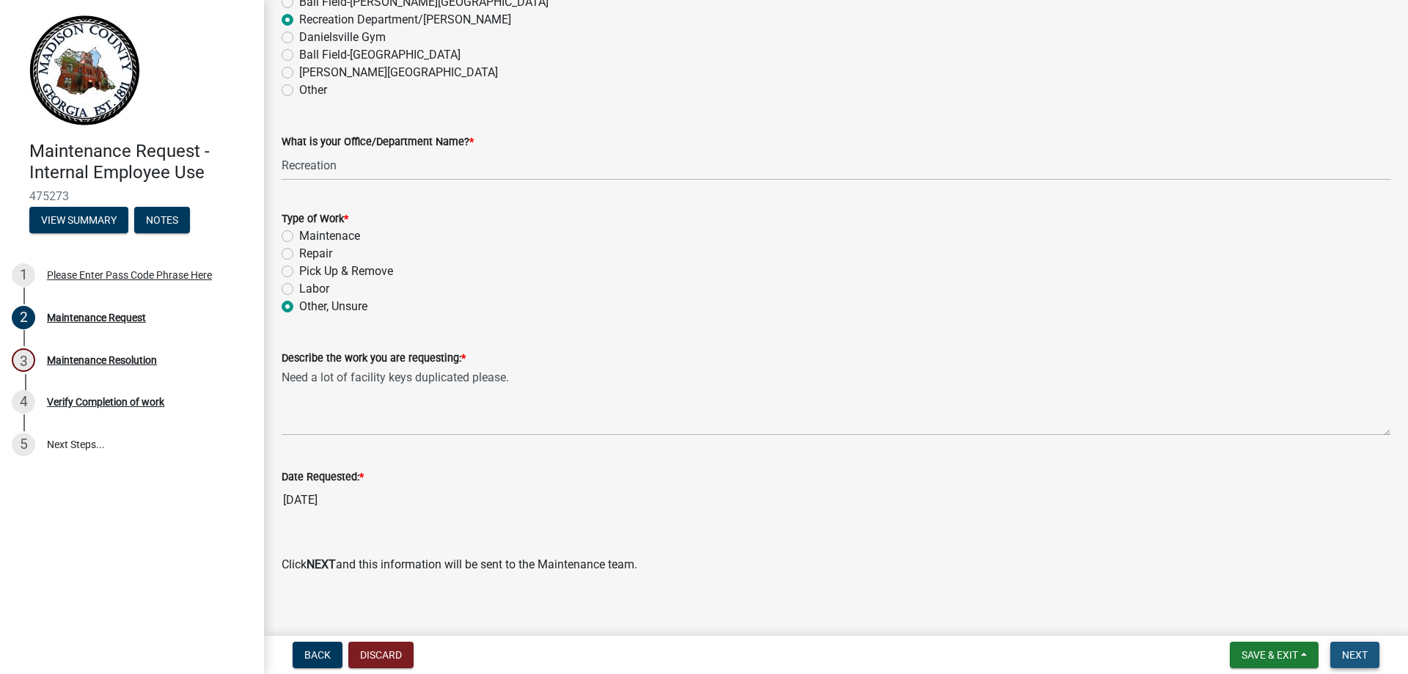
click at [1348, 653] on span "Next" at bounding box center [1355, 655] width 26 height 12
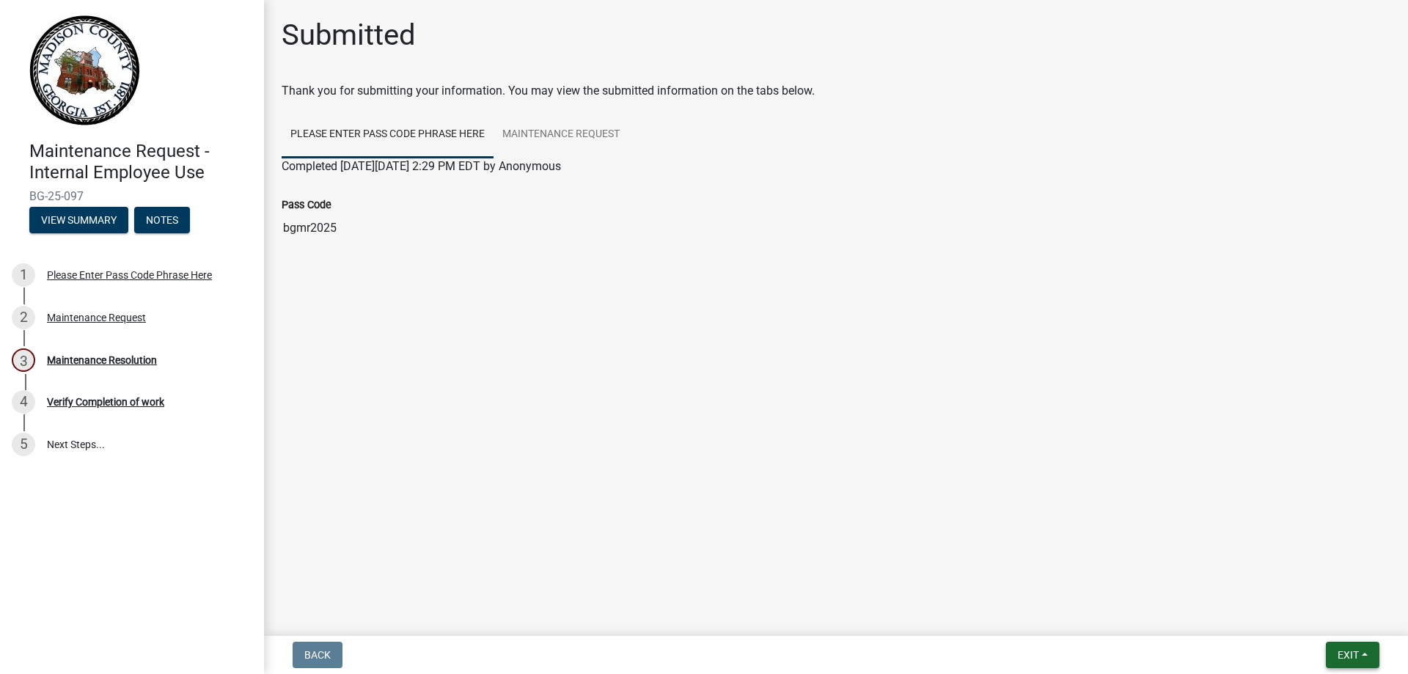
click at [1340, 650] on span "Exit" at bounding box center [1347, 655] width 21 height 12
click at [1317, 627] on button "Save & Exit" at bounding box center [1320, 616] width 117 height 35
